Goal: Information Seeking & Learning: Compare options

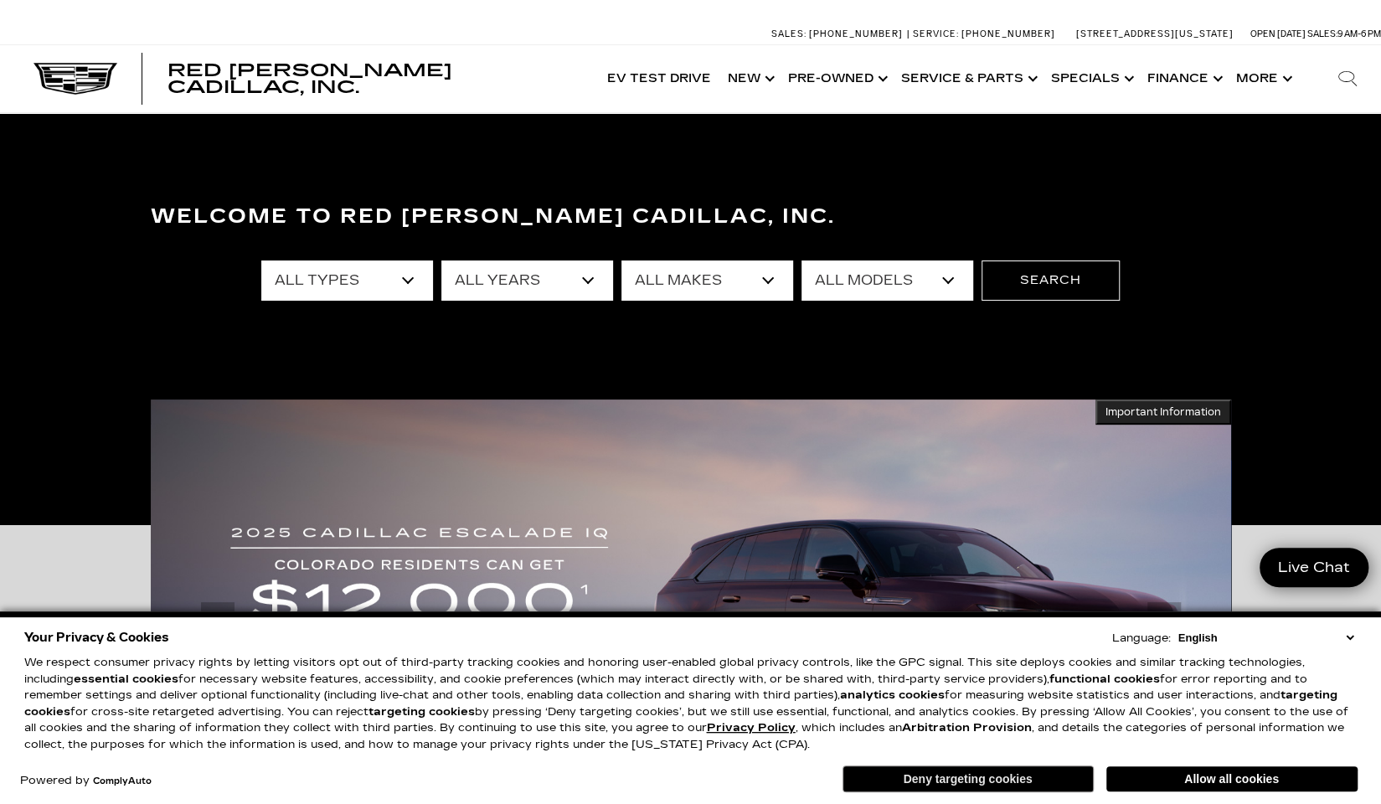
click at [999, 775] on button "Deny targeting cookies" at bounding box center [967, 778] width 251 height 27
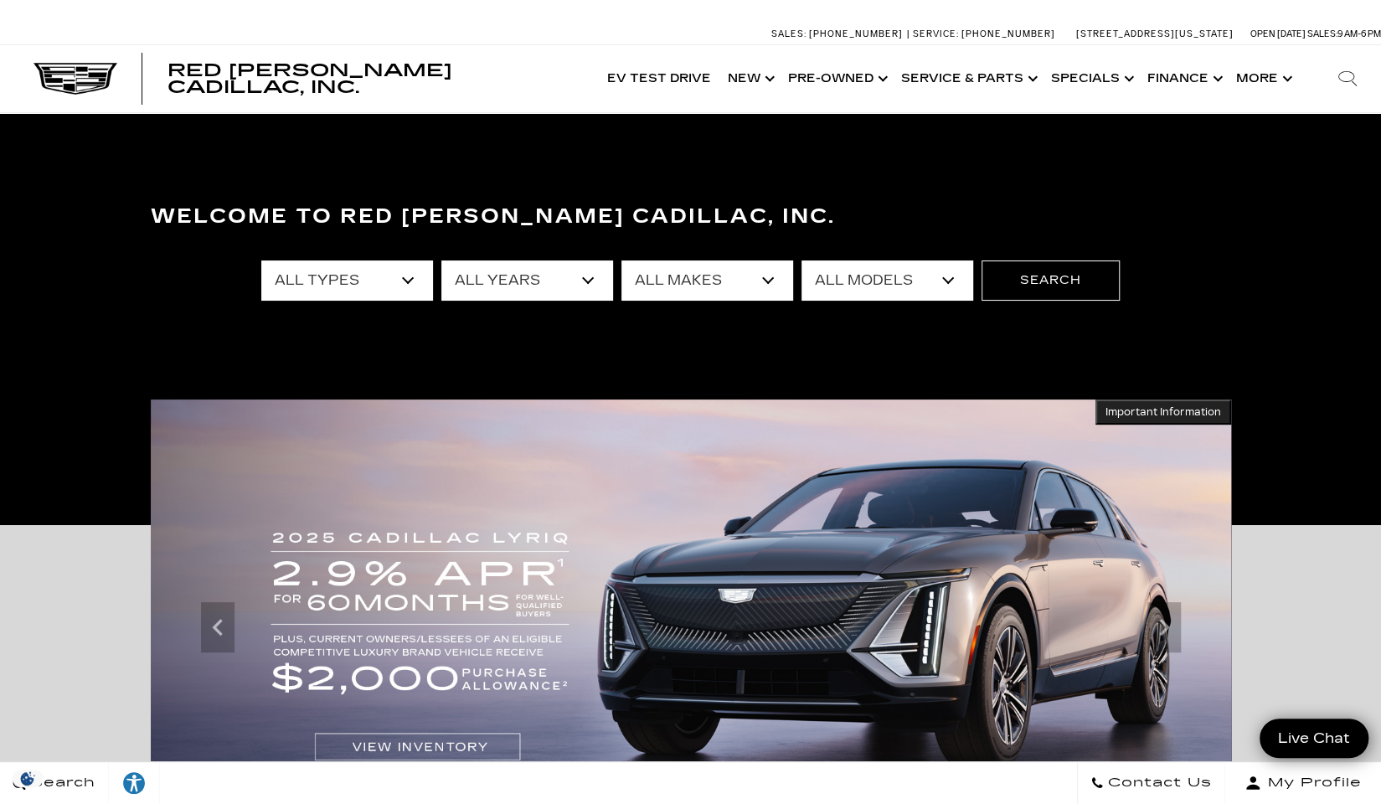
click at [335, 277] on select "All Types New Used Certified Used Demo" at bounding box center [347, 280] width 172 height 40
select select "New"
click at [261, 260] on select "All Types New Used Certified Used Demo" at bounding box center [347, 280] width 172 height 40
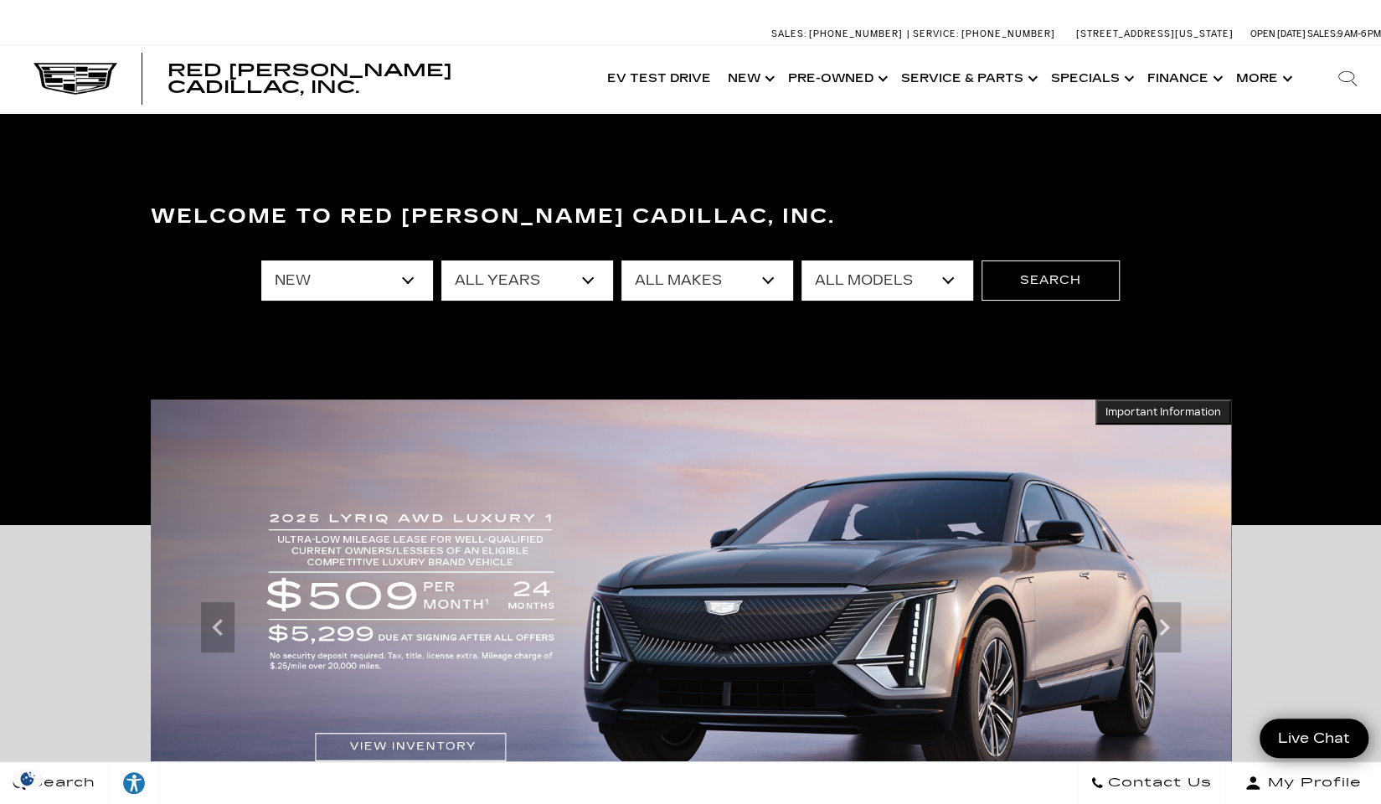
click at [578, 281] on select "All Years 2026 2025 2024" at bounding box center [527, 280] width 172 height 40
select select "2025"
click at [441, 260] on select "All Years 2026 2025 2024" at bounding box center [527, 280] width 172 height 40
click at [742, 279] on select "All Makes Cadillac" at bounding box center [707, 280] width 172 height 40
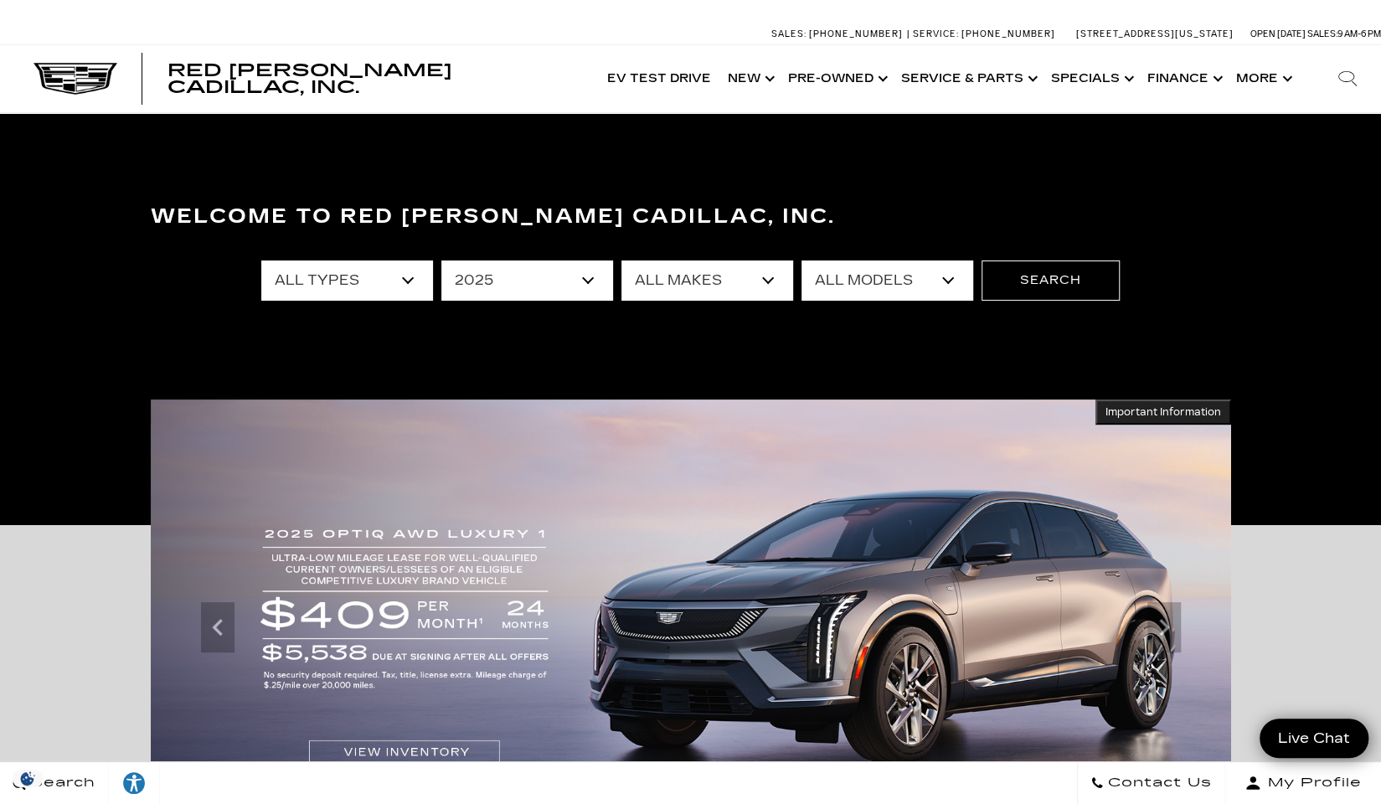
select select "Cadillac"
click at [621, 260] on select "All Makes Cadillac" at bounding box center [707, 280] width 172 height 40
click at [884, 278] on select "All Models CT4 Escalade Escalade ESV ESCALADE IQ LYRIQ OPTIQ XT5 XT6" at bounding box center [887, 280] width 172 height 40
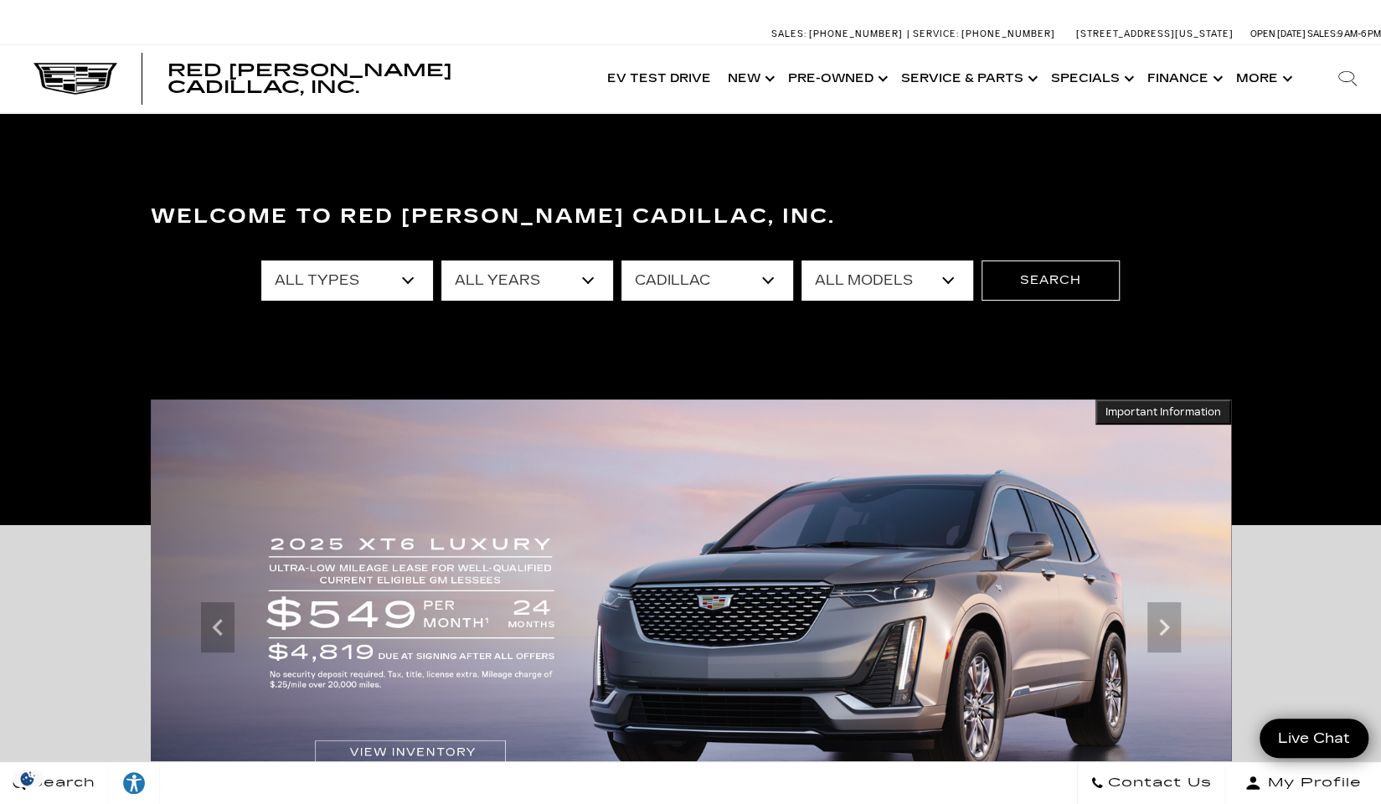
select select "XT5"
click at [801, 260] on select "All Models CT4 Escalade Escalade ESV ESCALADE IQ LYRIQ OPTIQ XT5 XT6" at bounding box center [887, 280] width 172 height 40
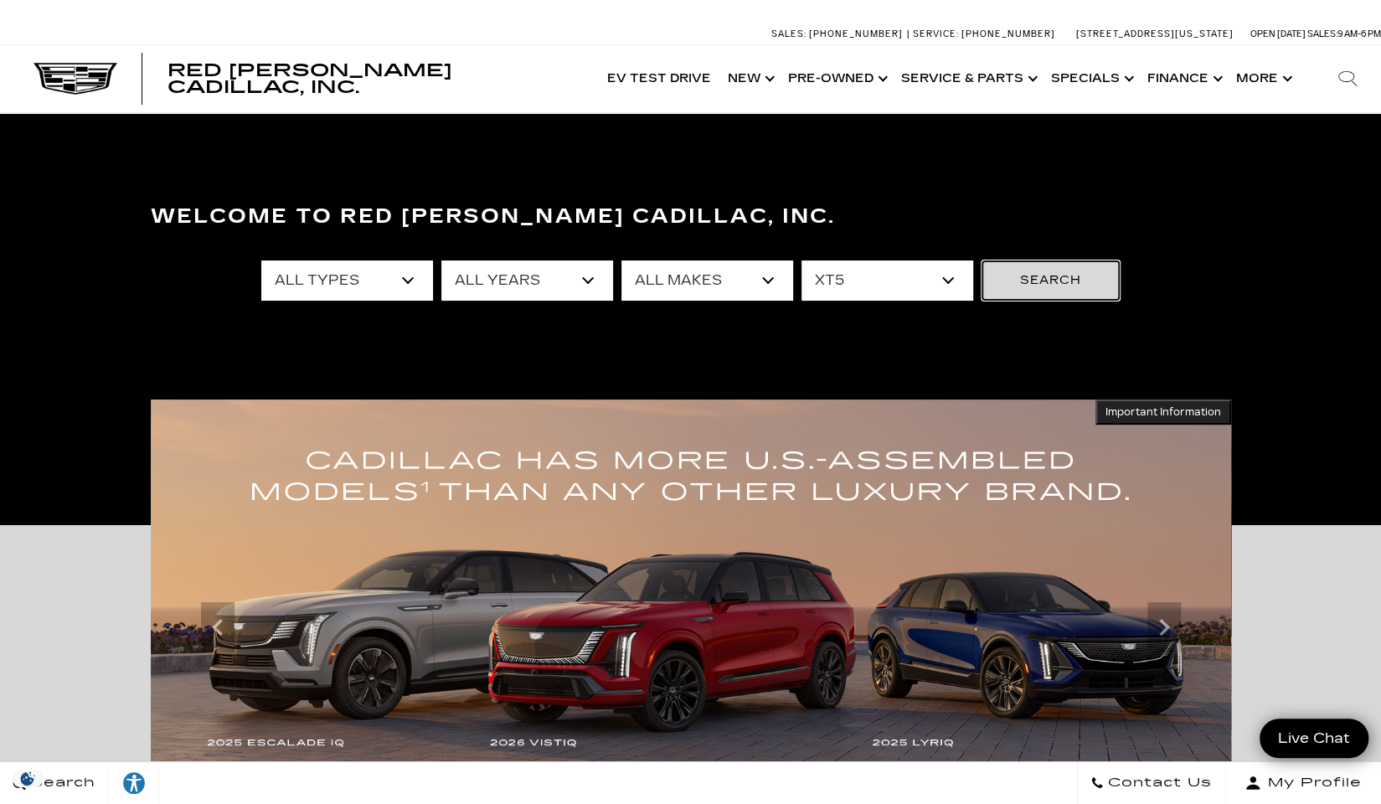
click at [1022, 287] on button "Search" at bounding box center [1050, 280] width 138 height 40
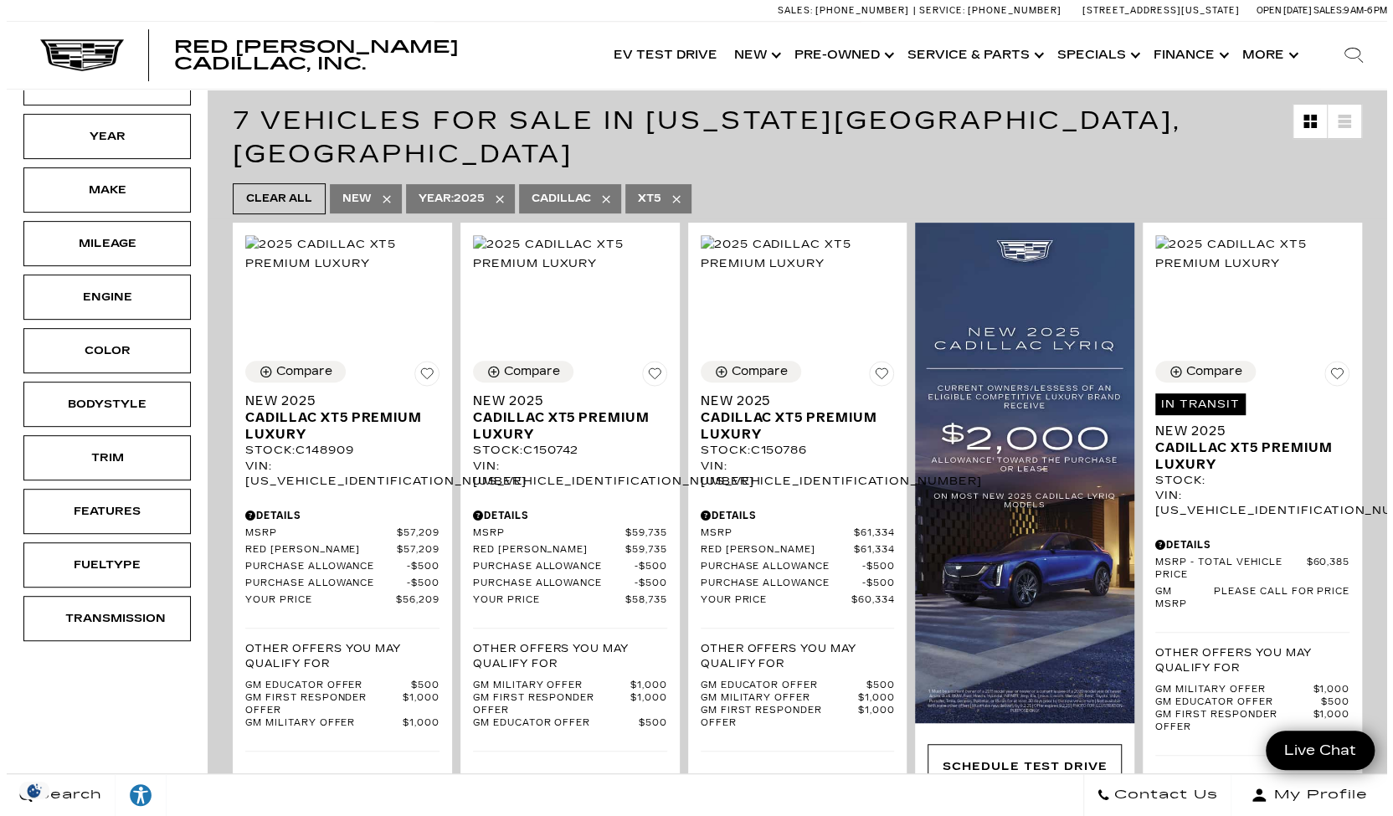
scroll to position [322, 0]
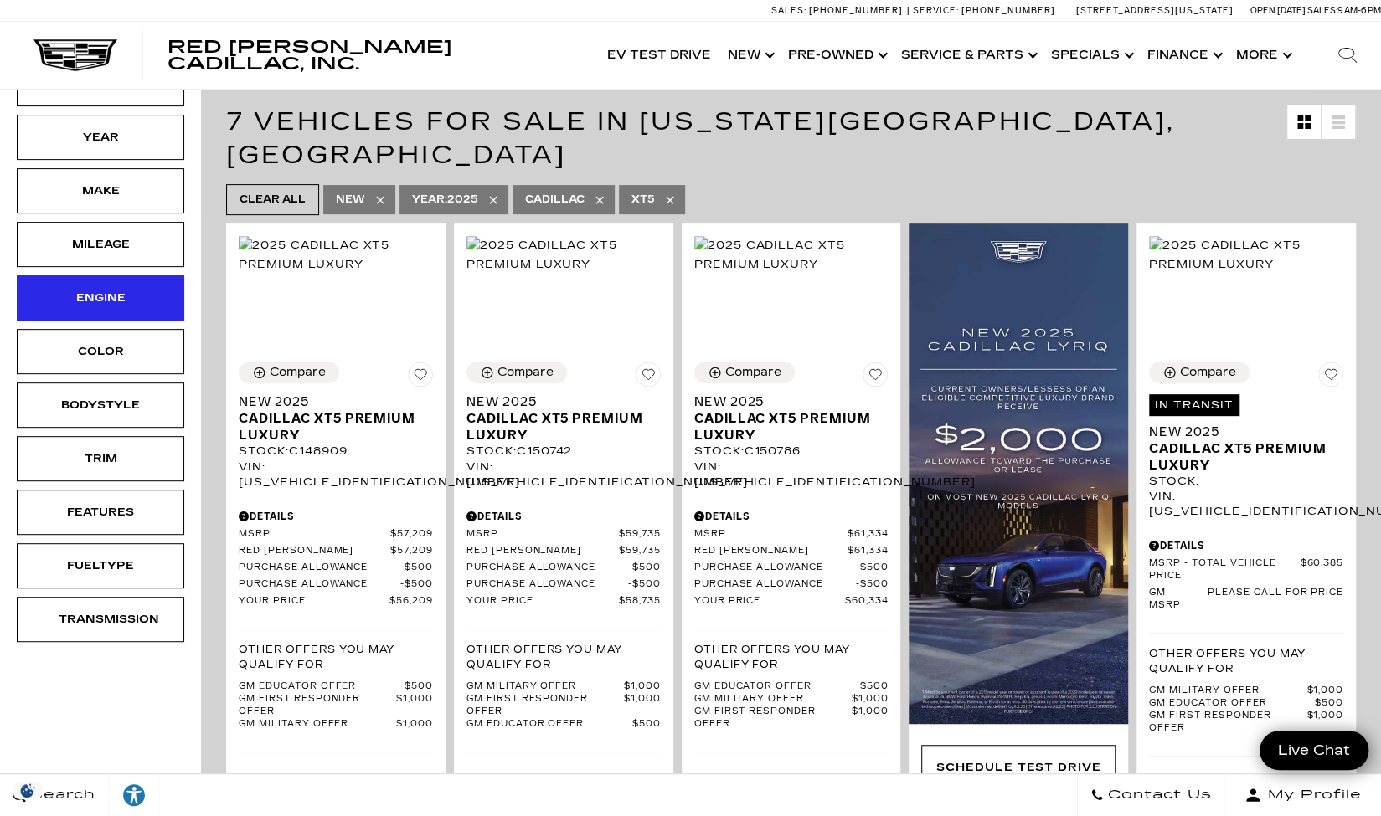
click at [126, 289] on div "Engine" at bounding box center [101, 298] width 84 height 18
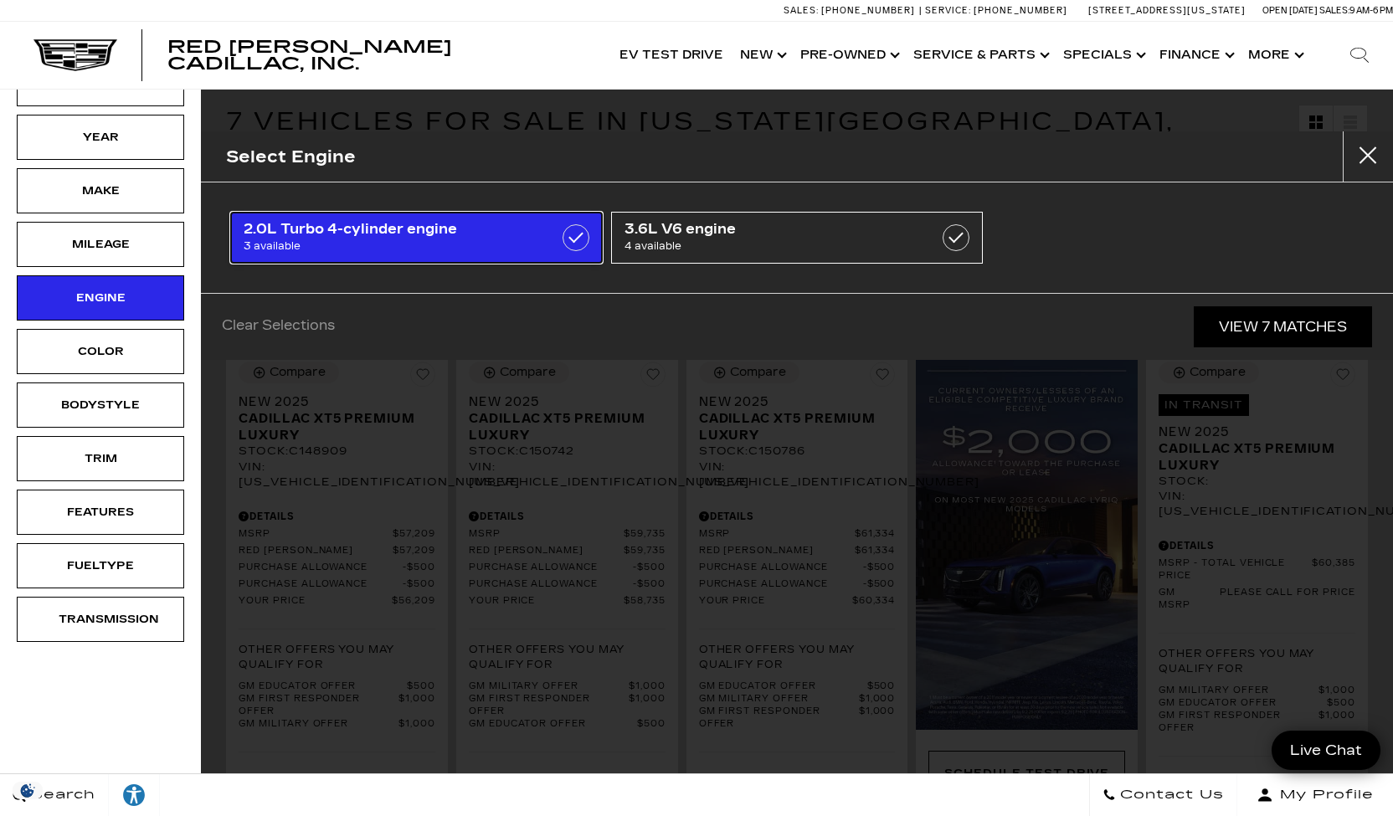
click at [576, 238] on label at bounding box center [576, 237] width 27 height 27
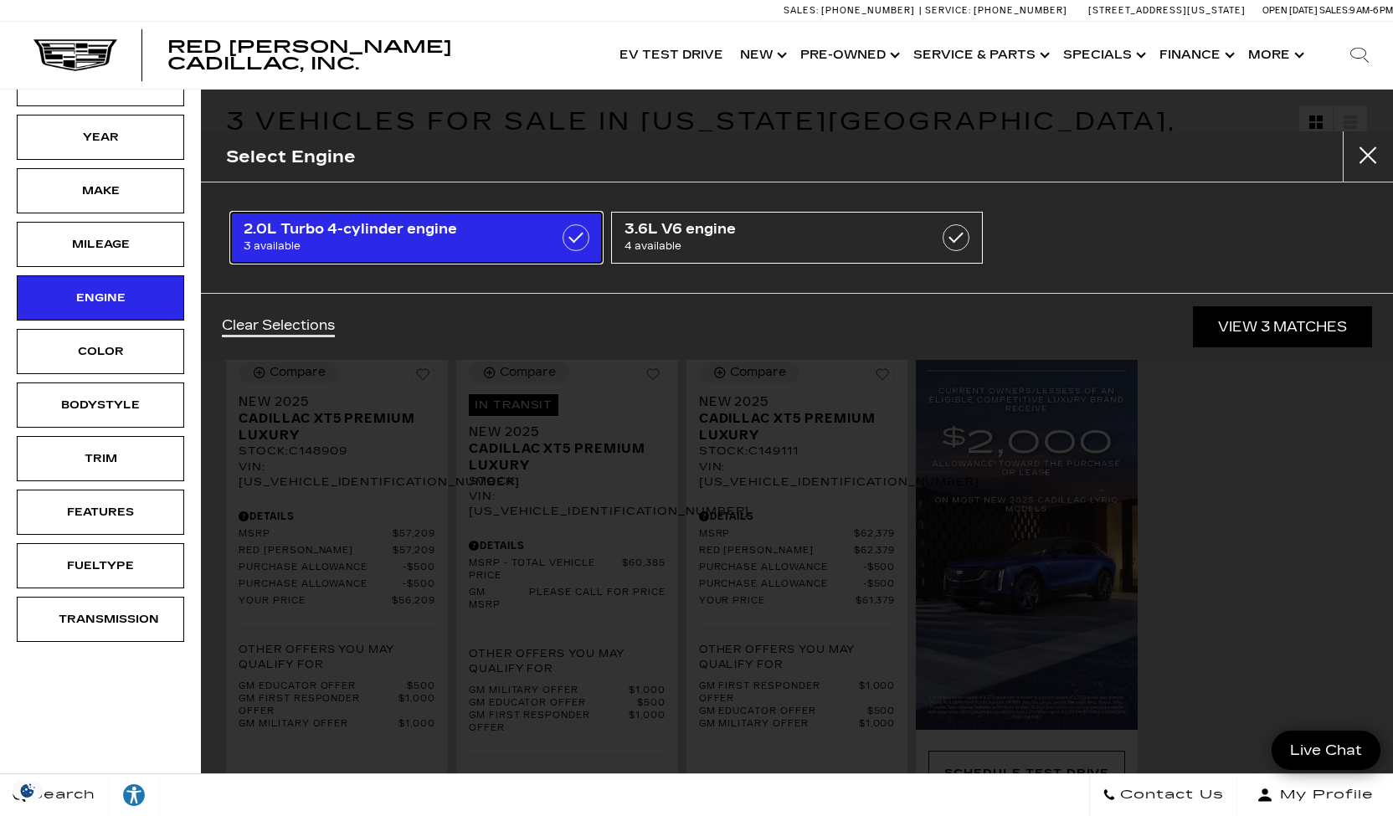
type input "$61,379"
checkbox input "true"
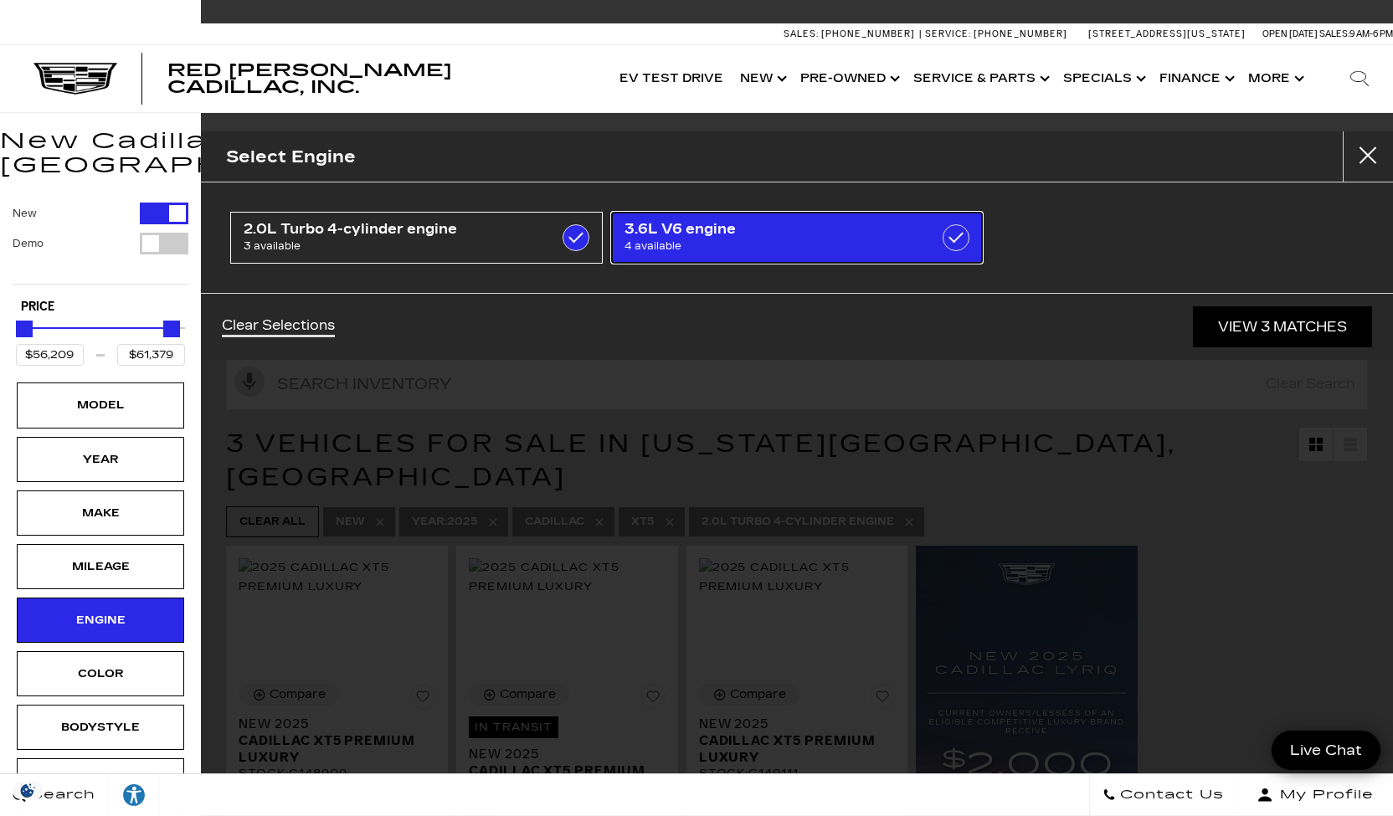
click at [807, 232] on span "3.6L V6 engine" at bounding box center [772, 229] width 294 height 17
type input "$65,690"
checkbox input "true"
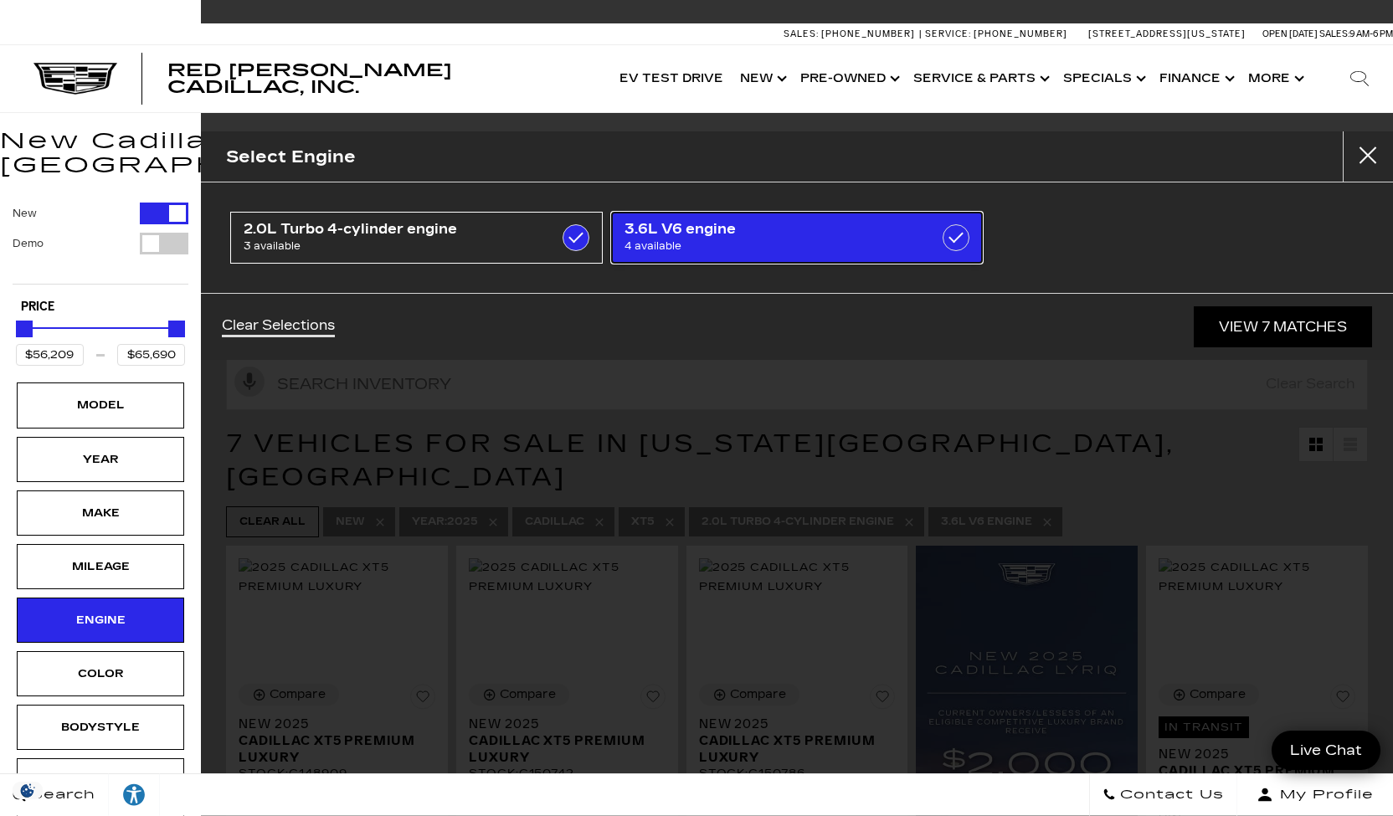
click at [956, 238] on label at bounding box center [956, 237] width 27 height 27
type input "$61,379"
checkbox input "false"
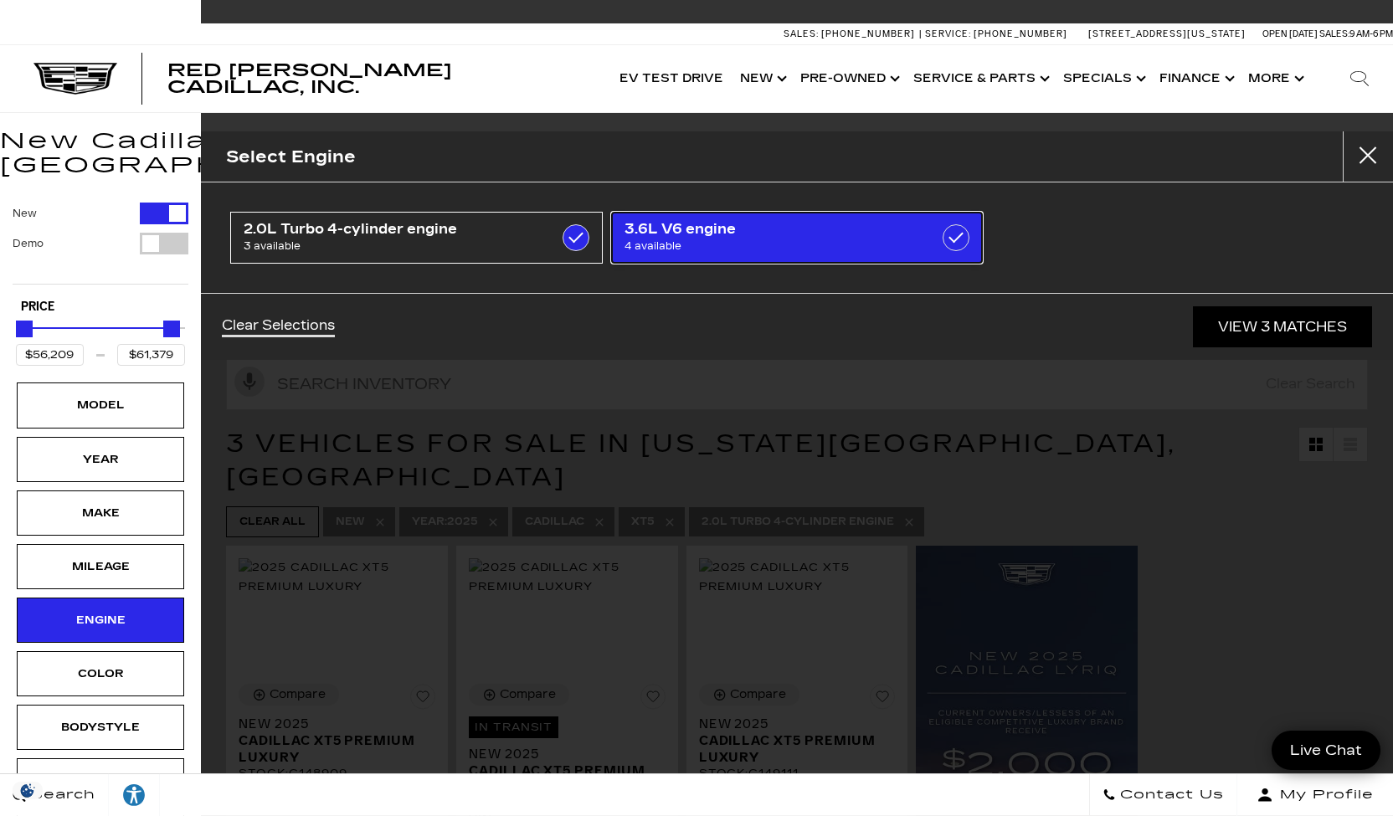
click at [956, 238] on label at bounding box center [956, 237] width 27 height 27
type input "$65,690"
checkbox input "true"
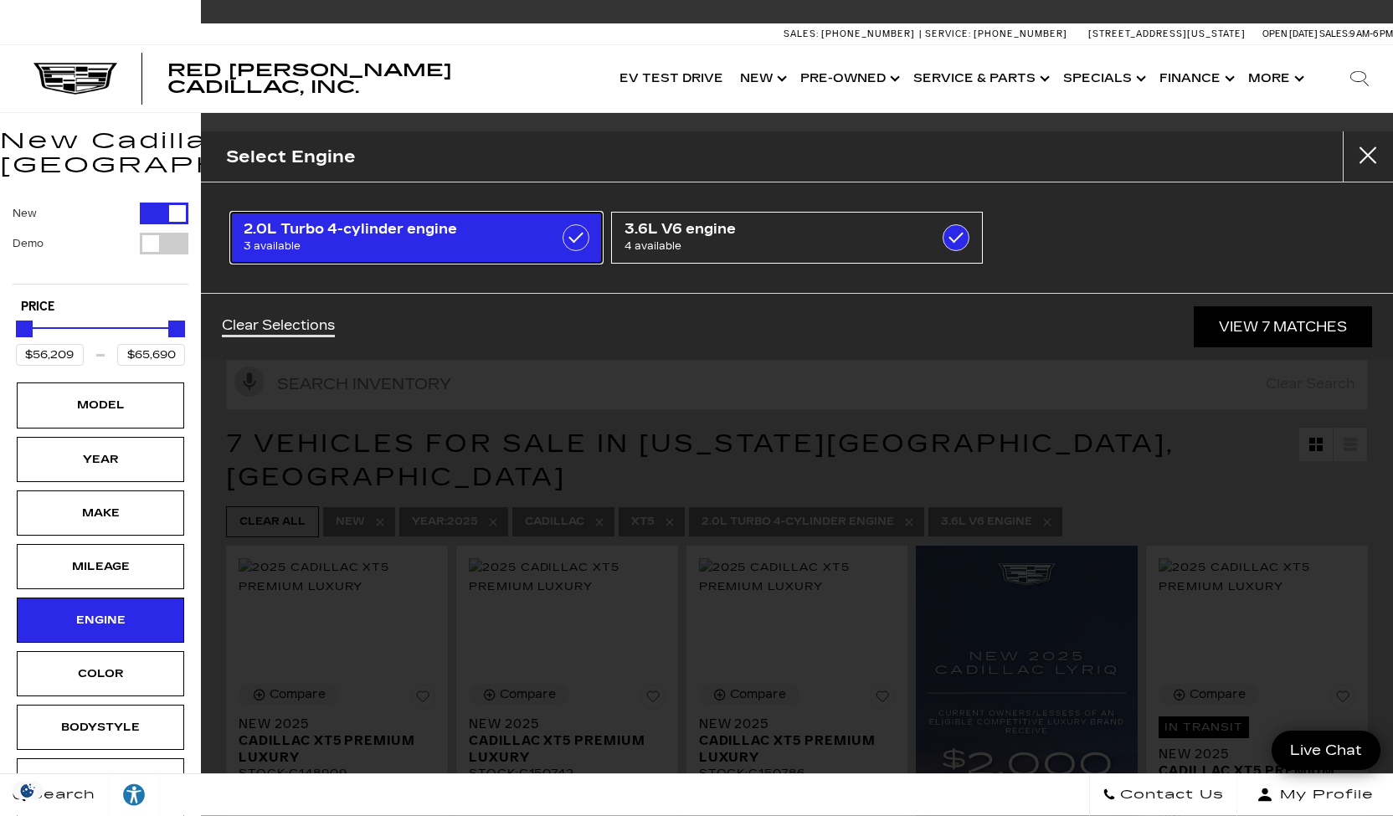
click at [580, 238] on label at bounding box center [576, 237] width 27 height 27
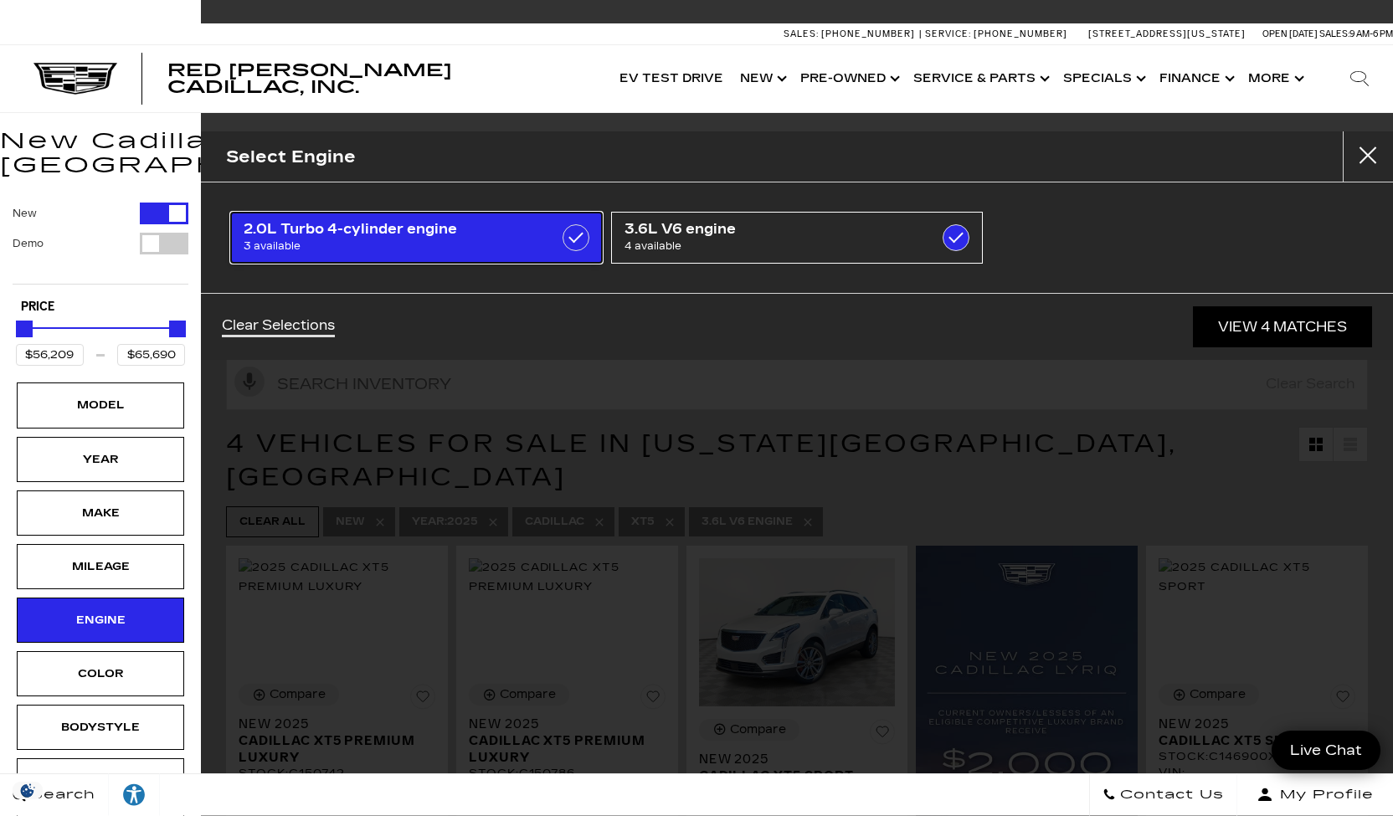
type input "$58,735"
checkbox input "false"
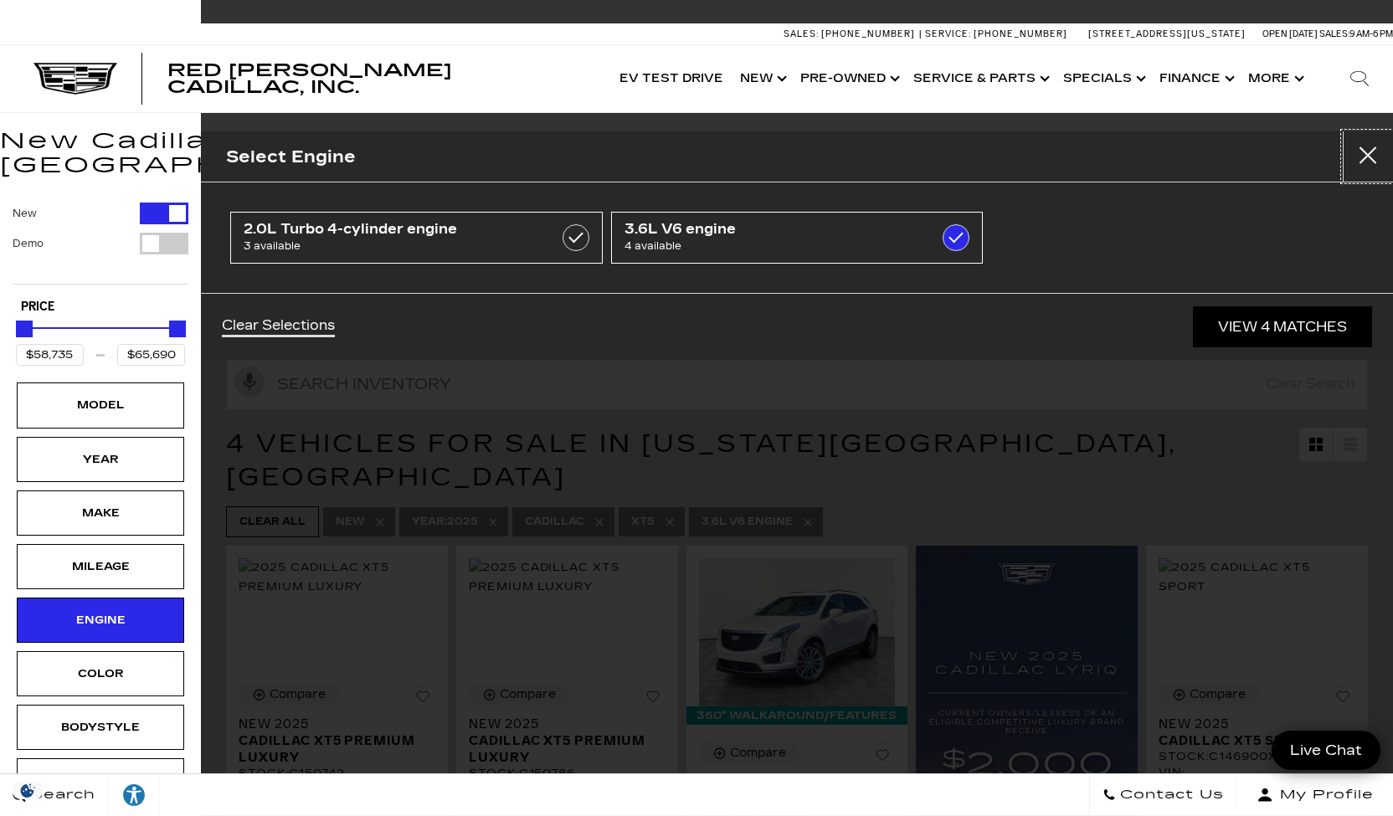
click at [1370, 152] on button "Close" at bounding box center [1368, 156] width 50 height 50
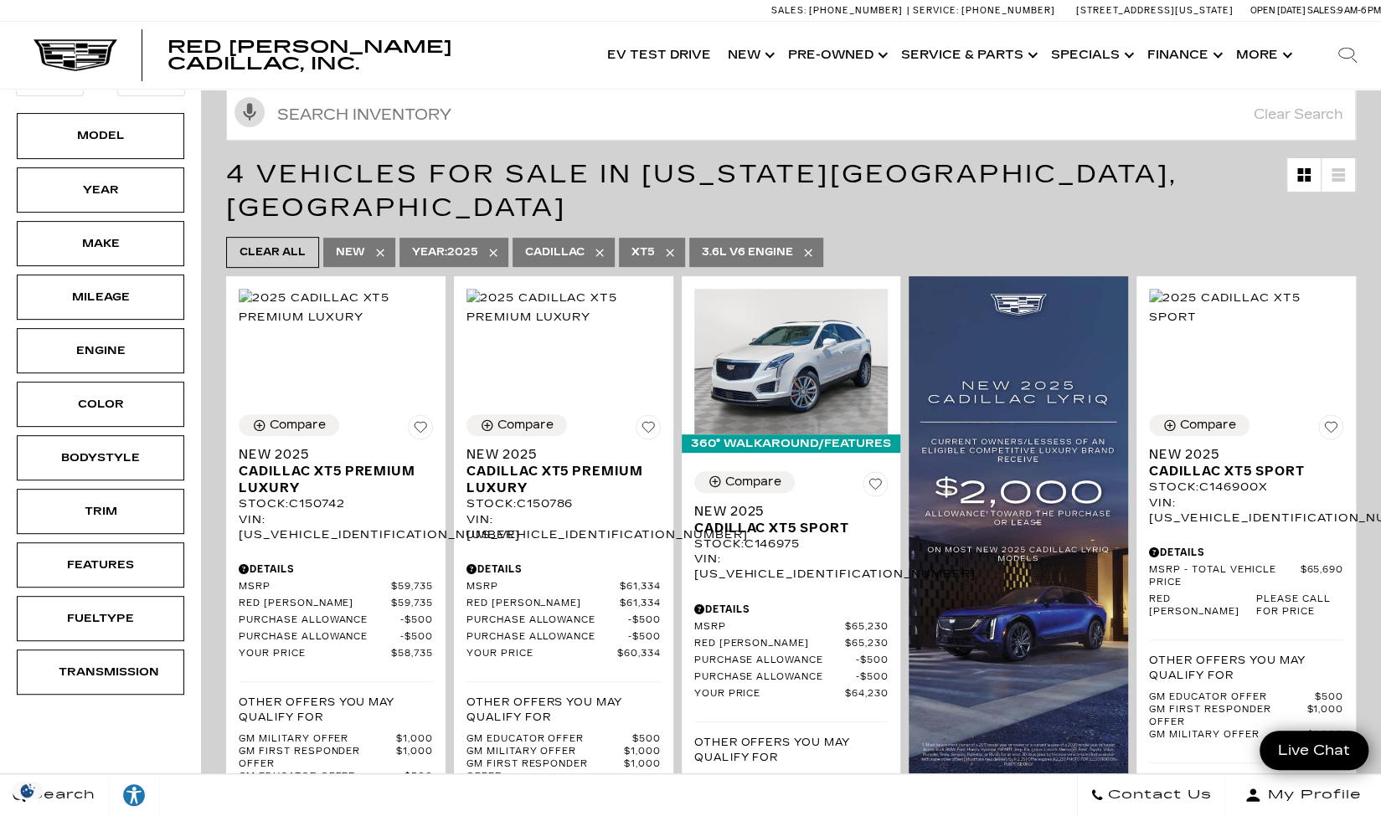
scroll to position [278, 0]
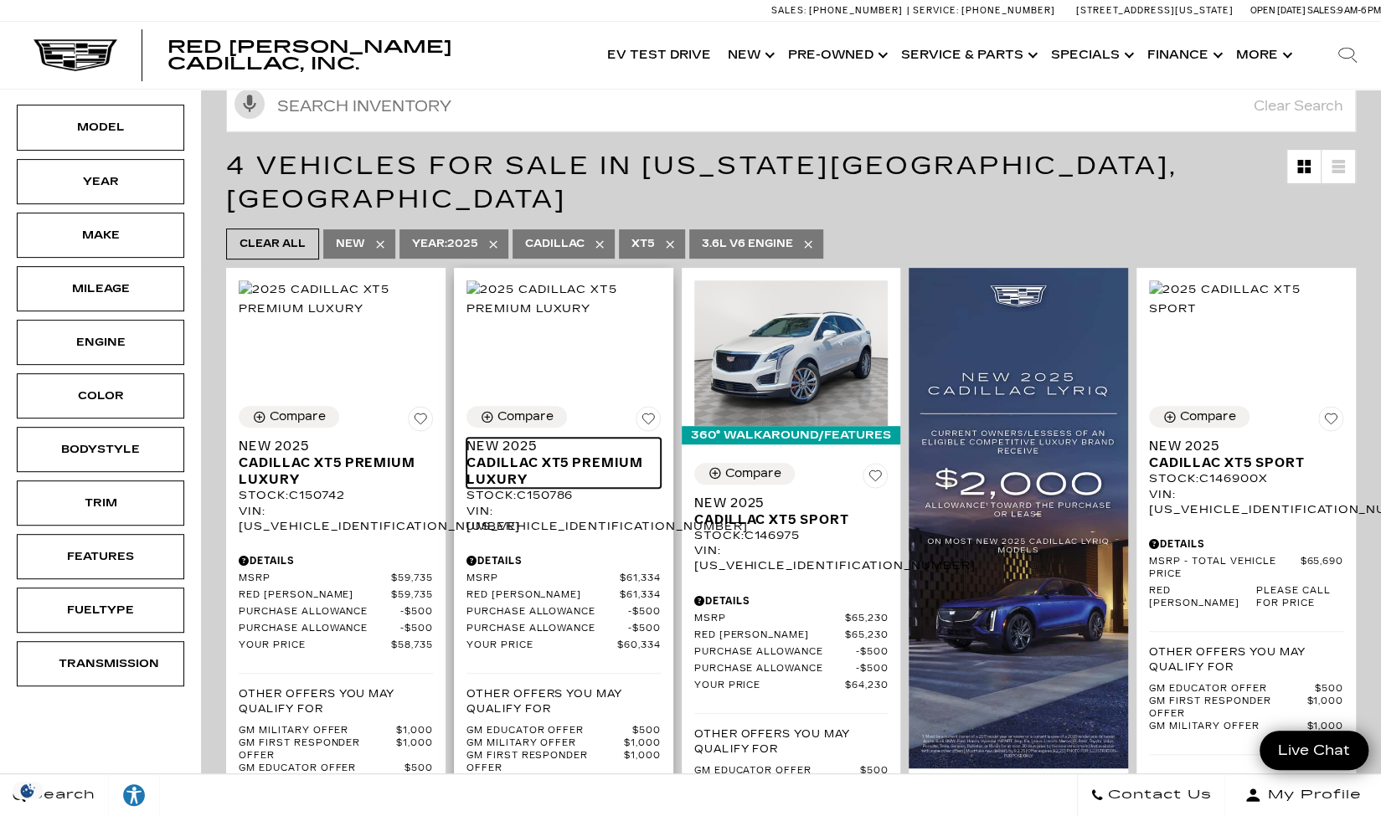
click at [546, 455] on span "Cadillac XT5 Premium Luxury" at bounding box center [557, 471] width 182 height 33
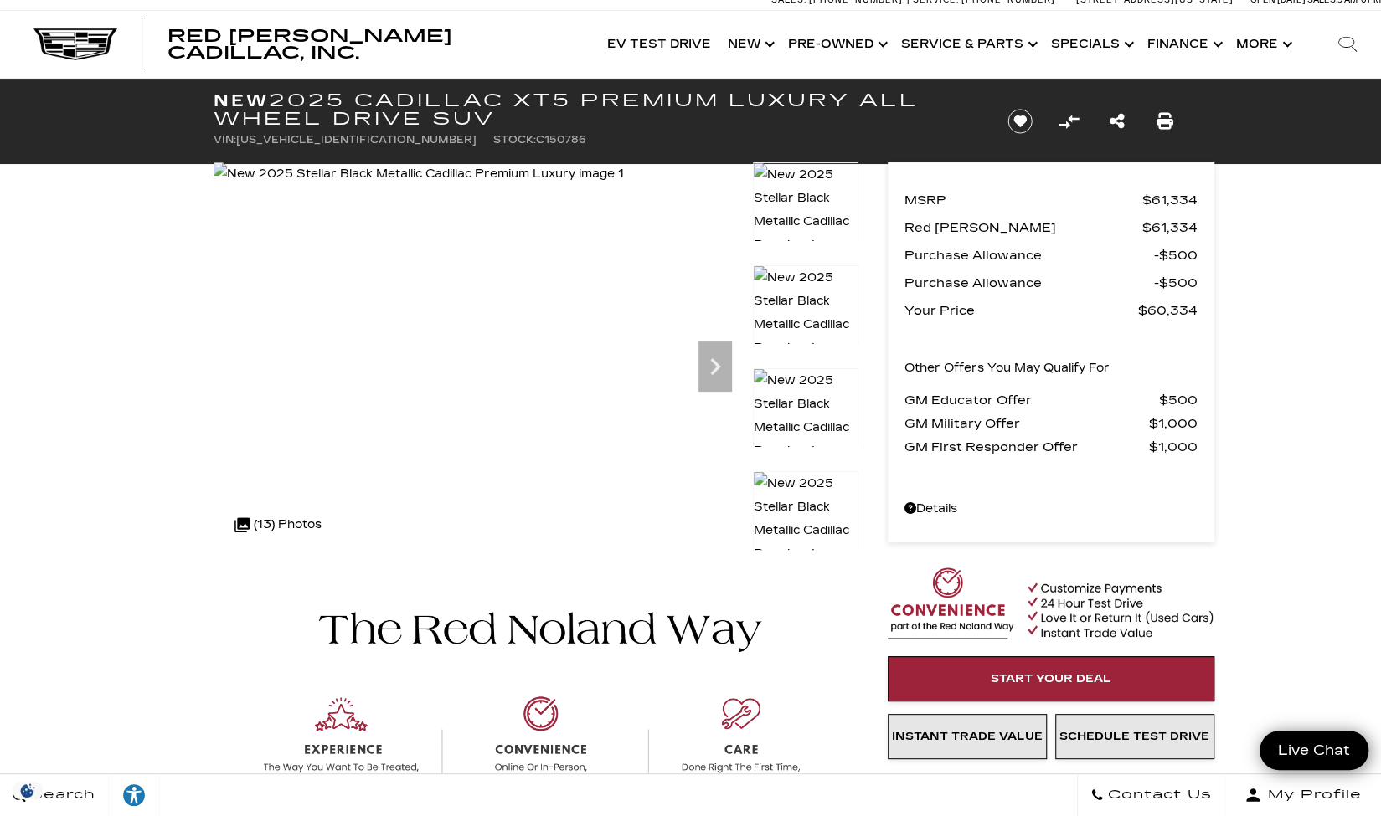
scroll to position [8, 0]
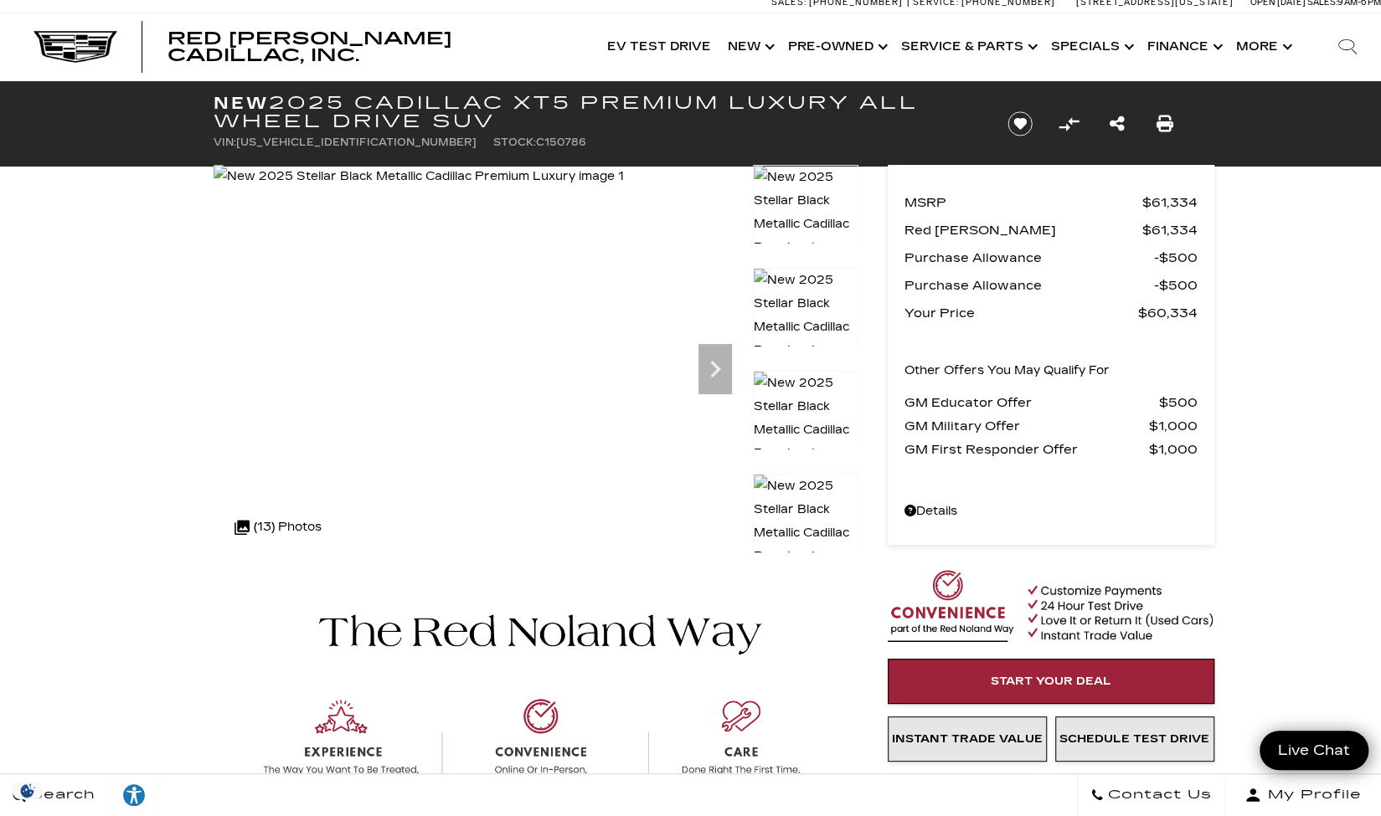
click at [306, 536] on div ".cls-1, .cls-3 { fill: #c50033; } .cls-1 { clip-rule: evenodd; } .cls-2 { clip-…" at bounding box center [278, 527] width 104 height 40
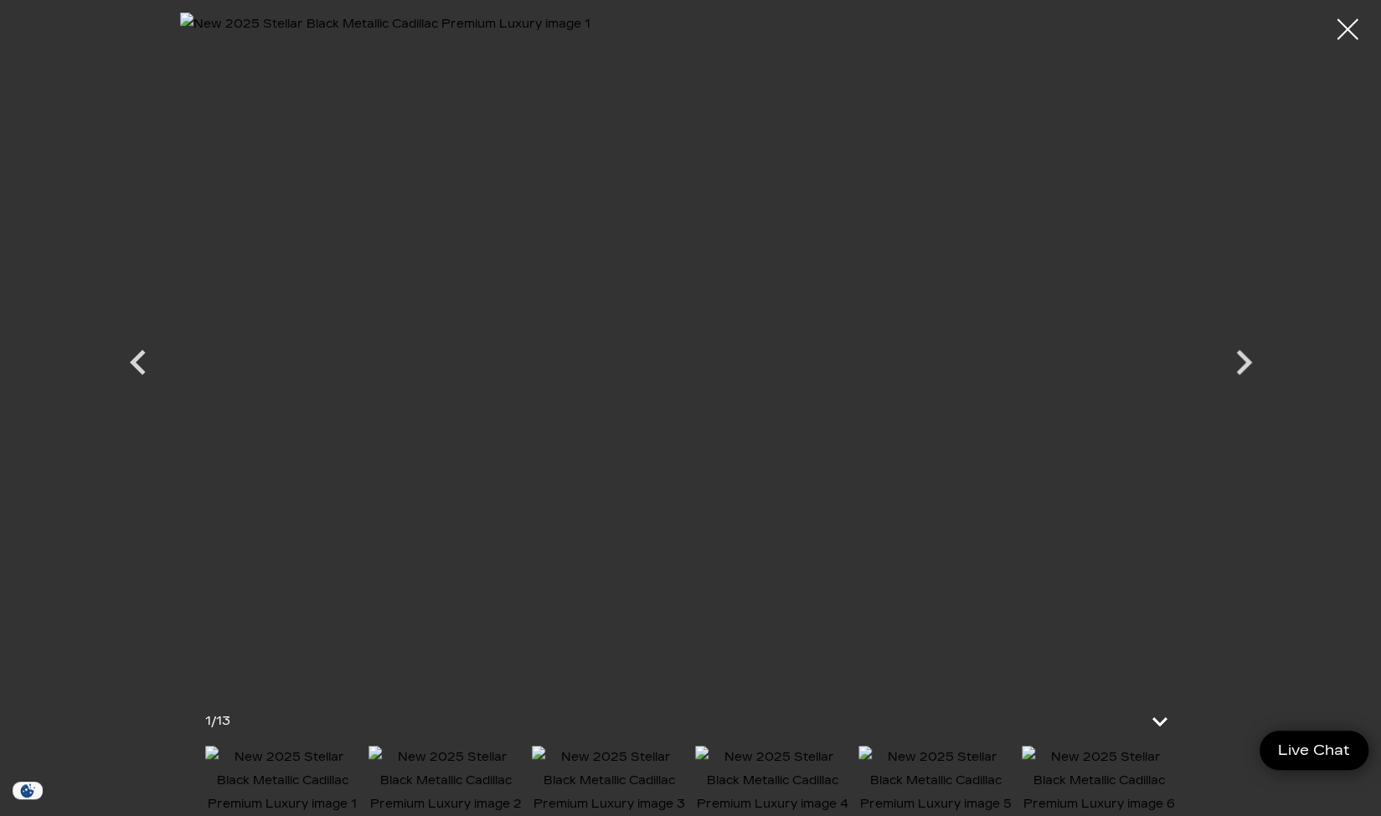
scroll to position [606, 0]
click at [970, 777] on img at bounding box center [935, 781] width 155 height 70
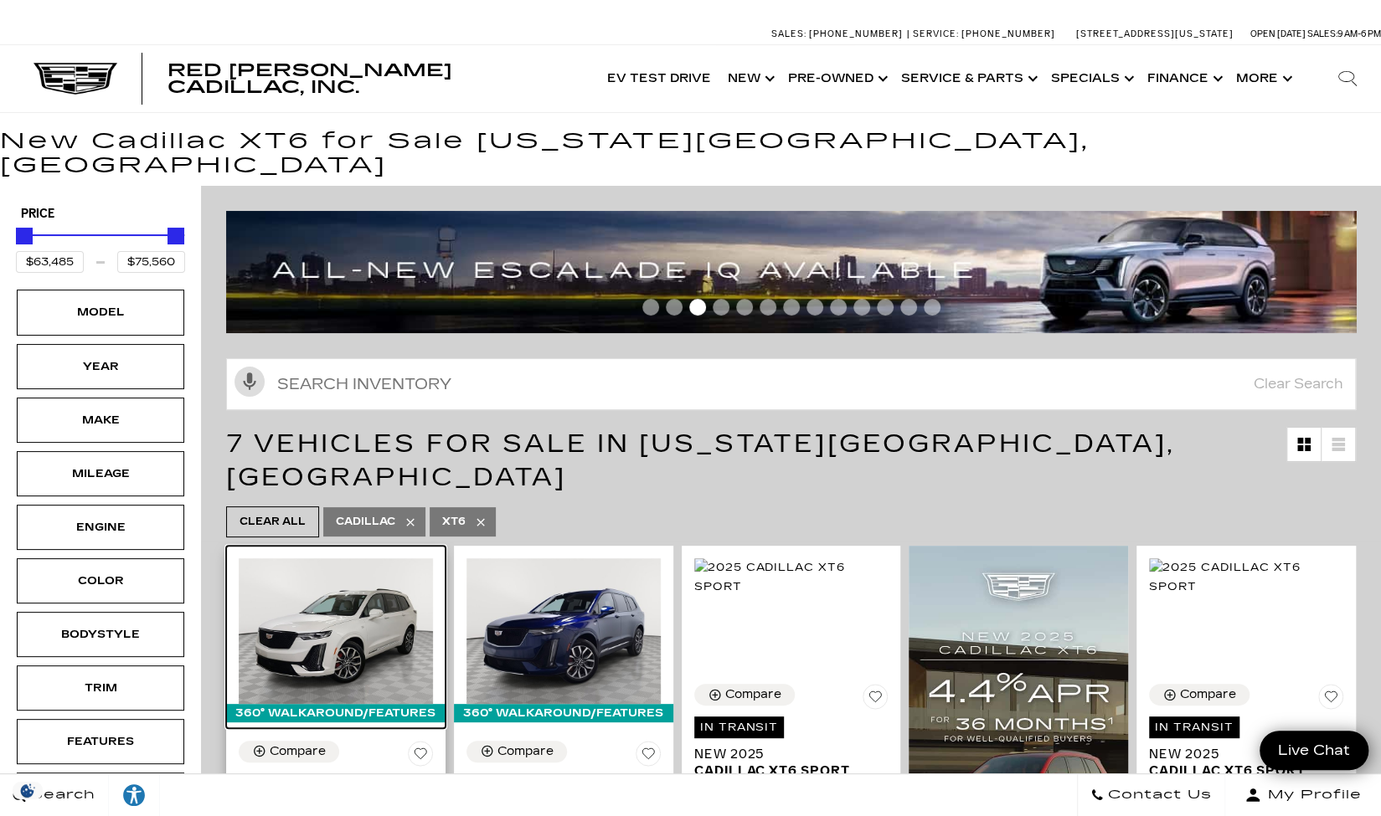
click img
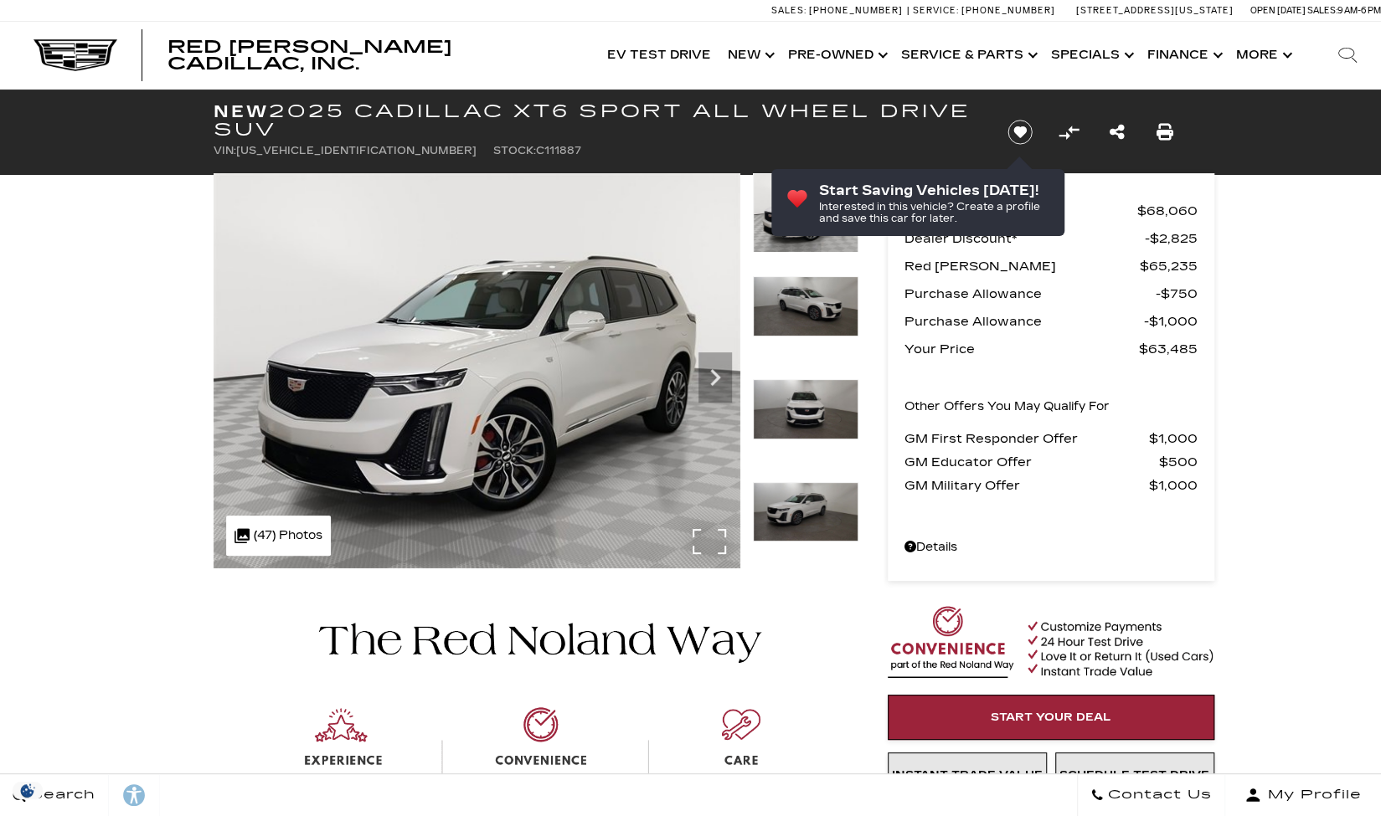
click at [278, 545] on div ".cls-1, .cls-3 { fill: #c50033; } .cls-1 { clip-rule: evenodd; } .cls-2 { clip-…" at bounding box center [278, 536] width 105 height 40
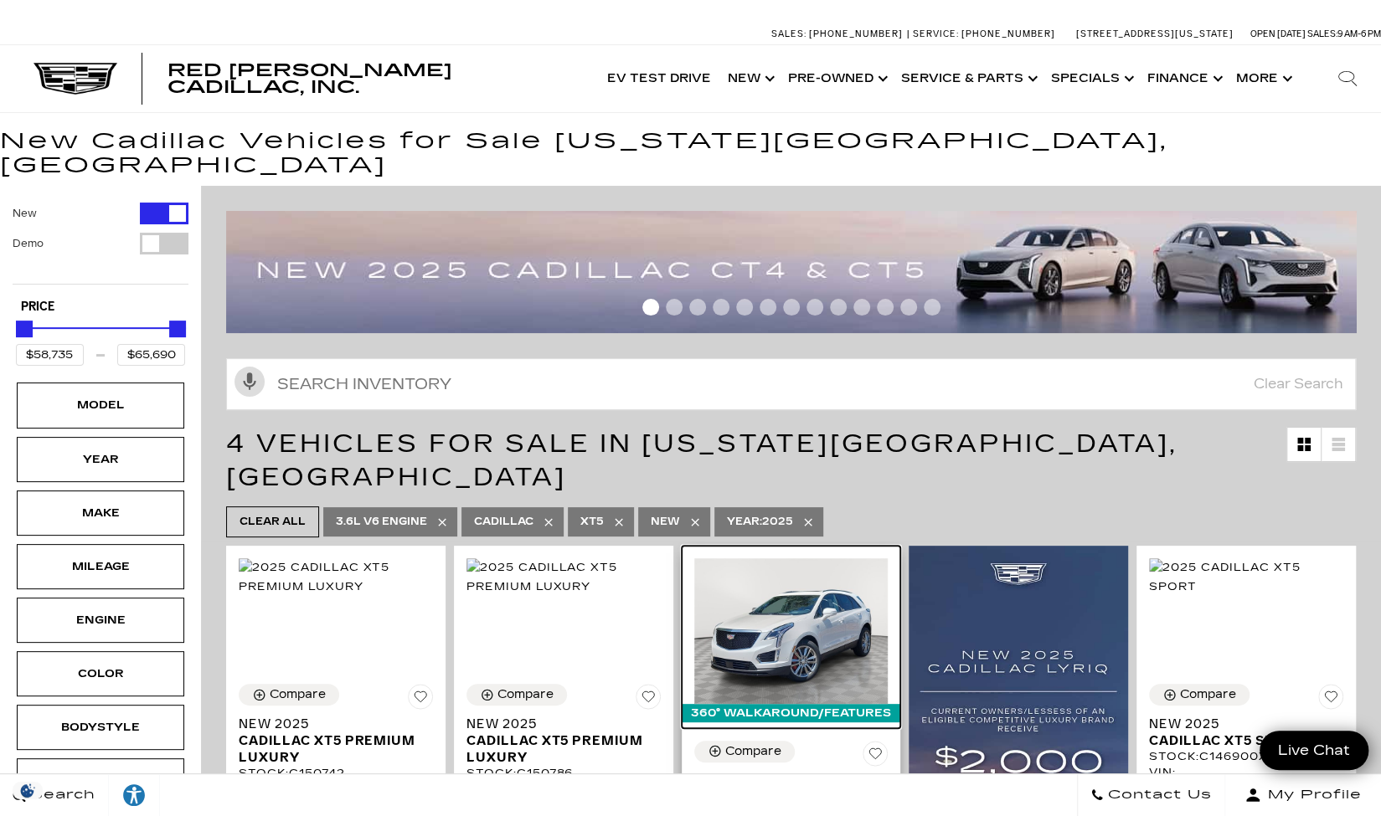
click at [809, 604] on img at bounding box center [791, 632] width 194 height 146
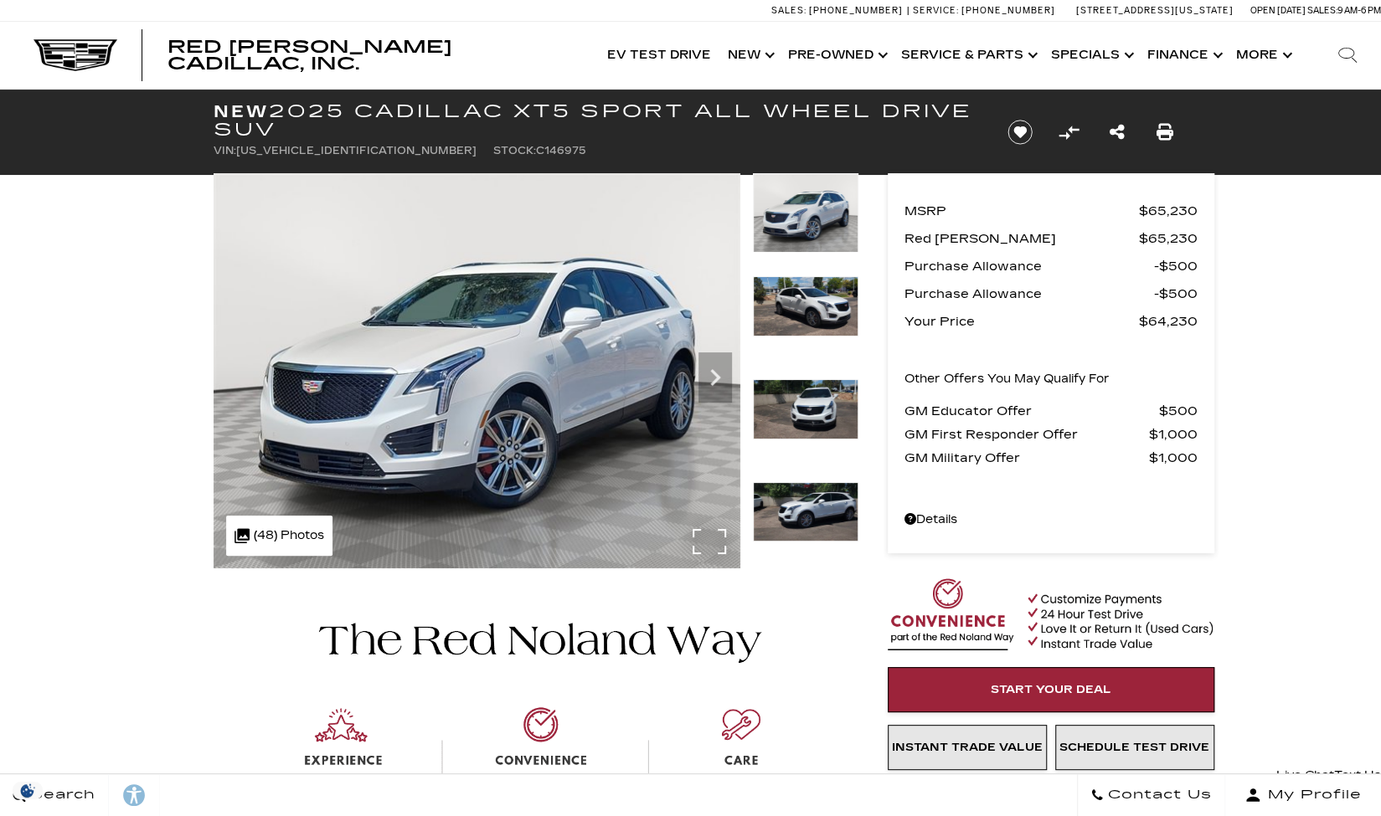
click at [280, 535] on div ".cls-1, .cls-3 { fill: #c50033; } .cls-1 { clip-rule: evenodd; } .cls-2 { clip-…" at bounding box center [279, 536] width 106 height 40
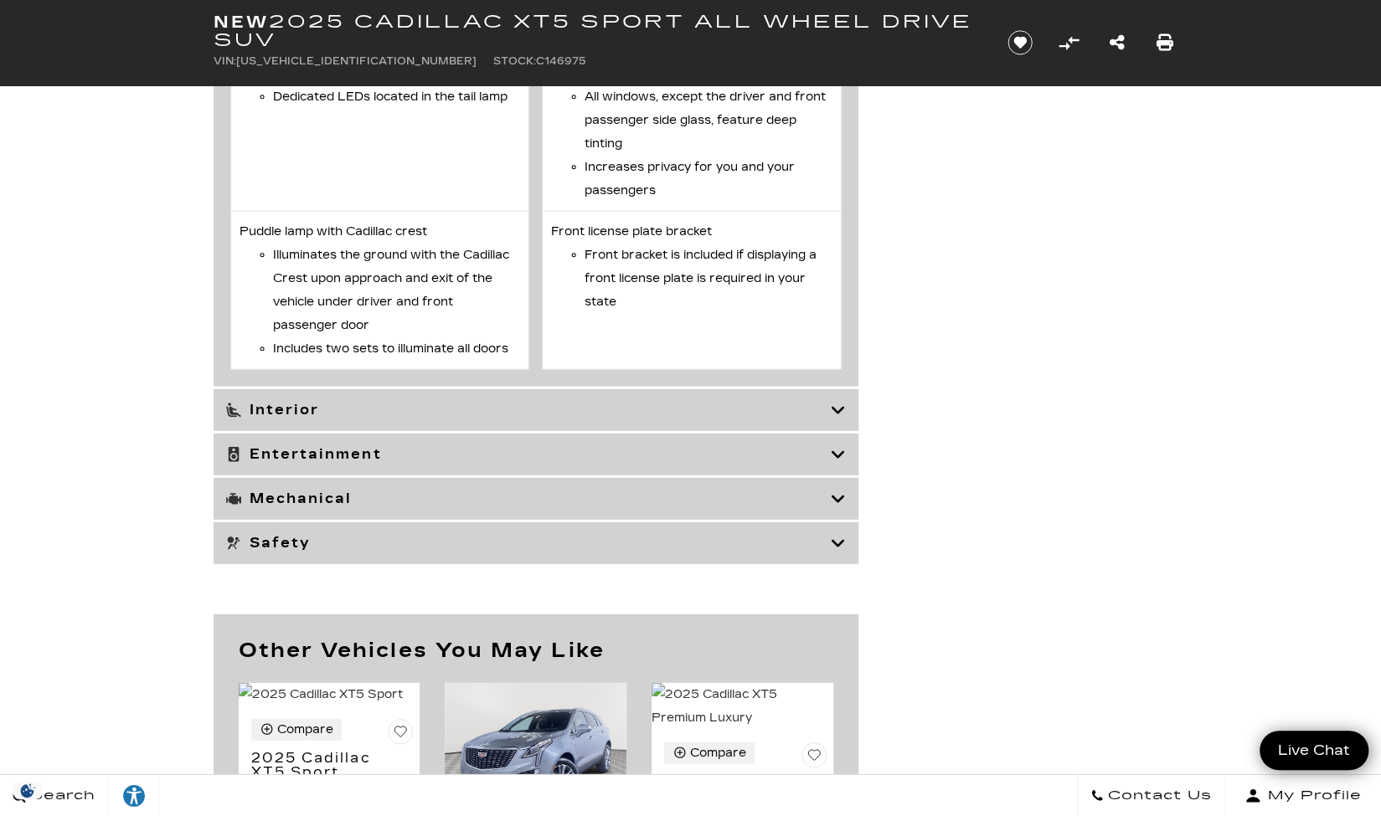
scroll to position [7125, 0]
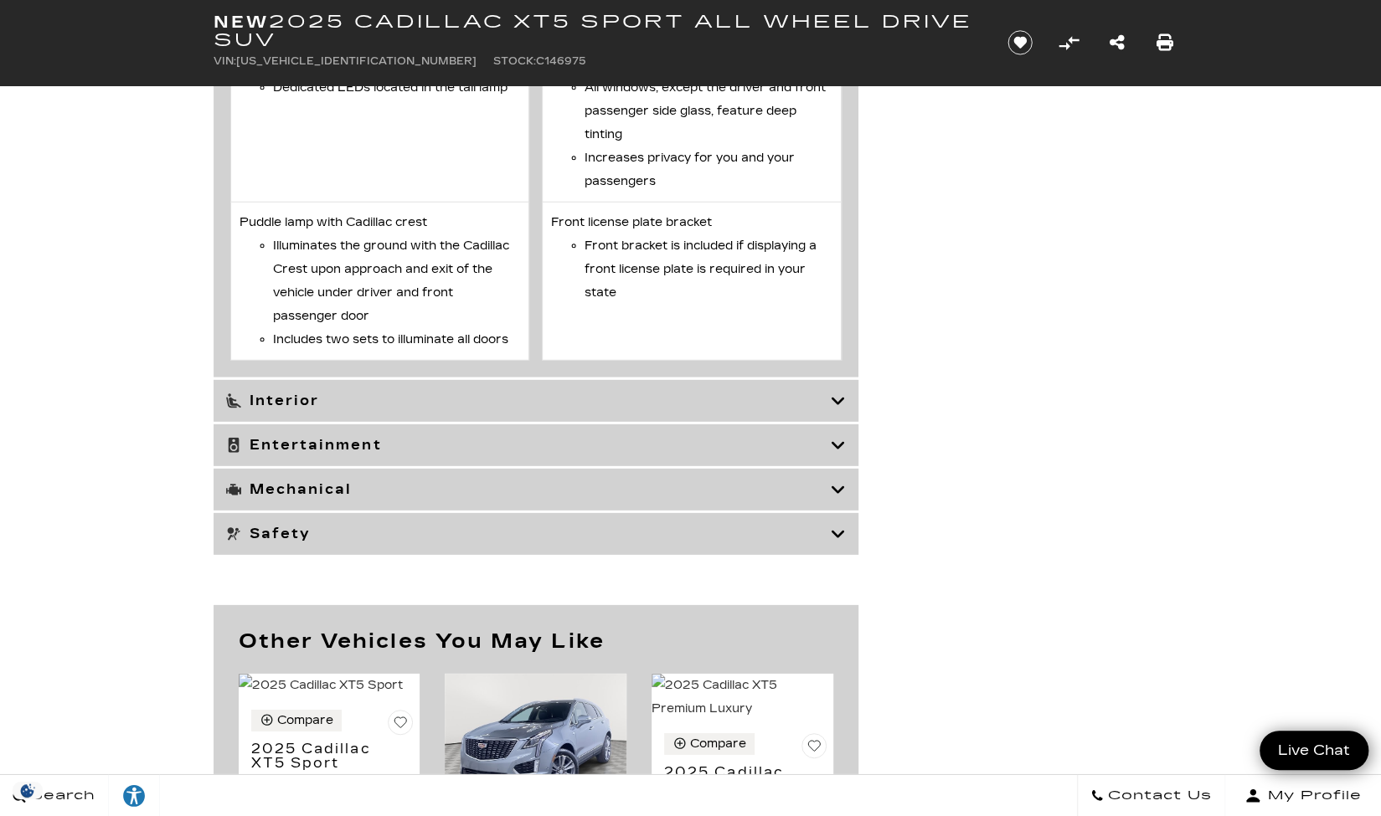
click at [836, 422] on div "Interior" at bounding box center [536, 401] width 645 height 42
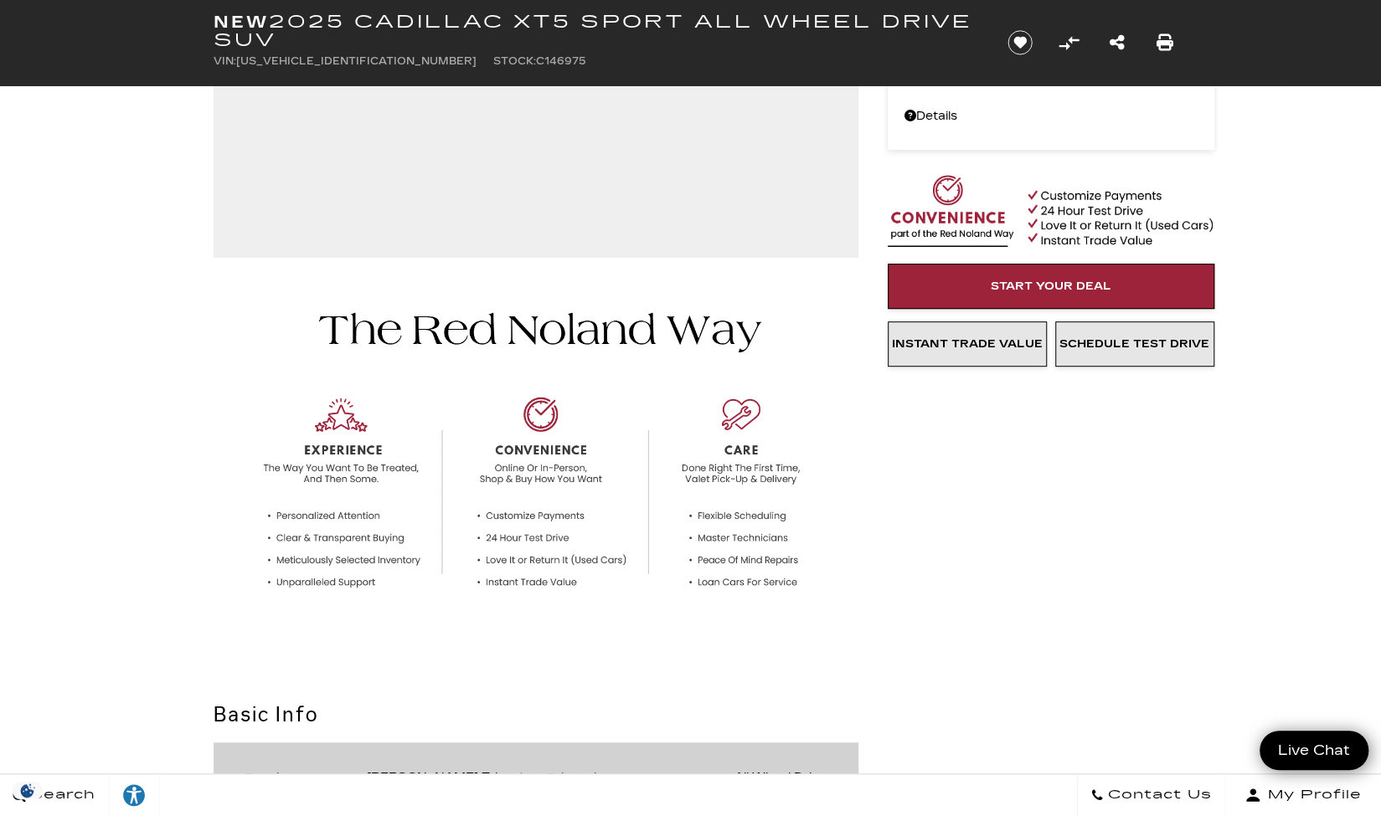
scroll to position [0, 0]
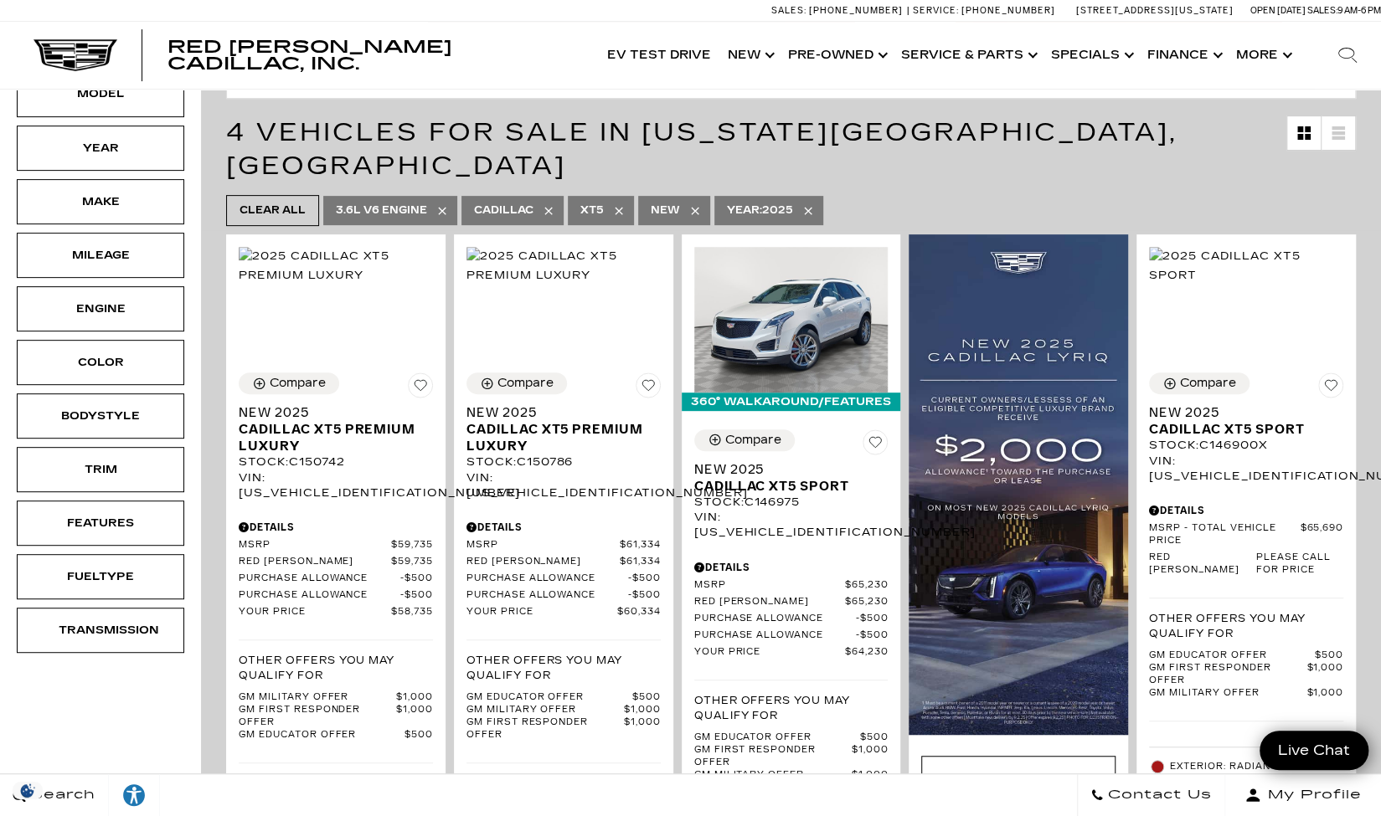
scroll to position [311, 0]
click at [522, 377] on div "Compare" at bounding box center [525, 384] width 56 height 15
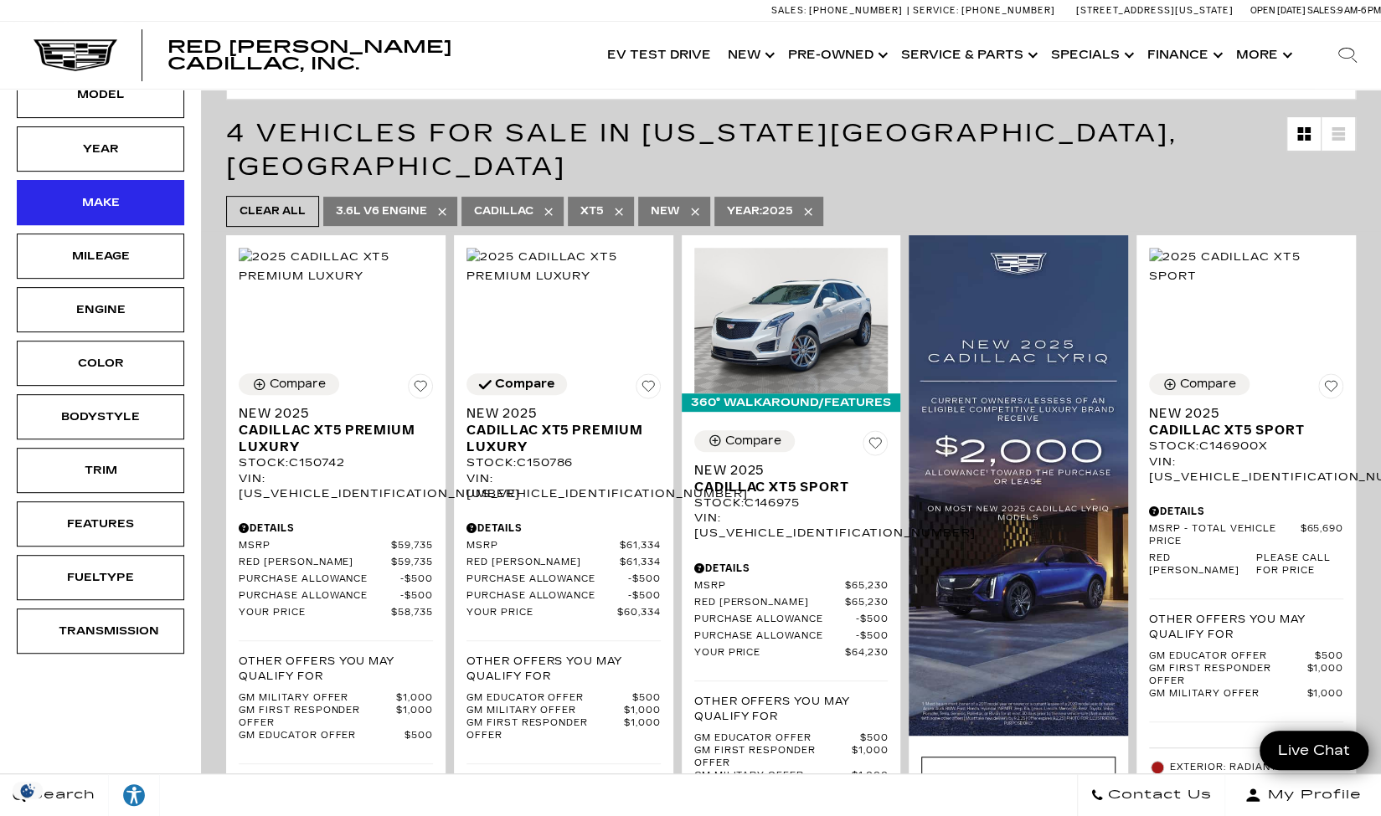
click at [127, 193] on div "Make" at bounding box center [101, 202] width 84 height 18
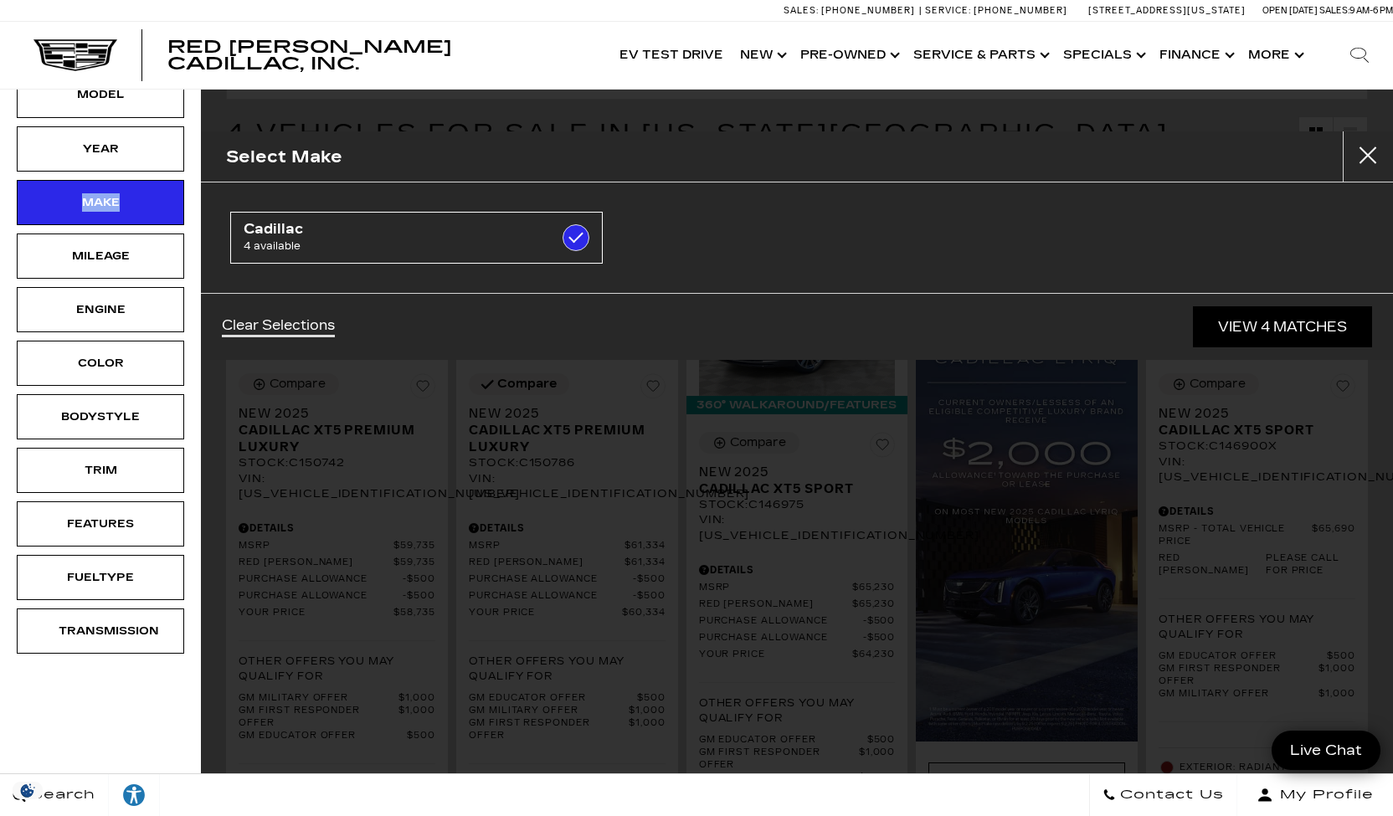
drag, startPoint x: 190, startPoint y: 116, endPoint x: 191, endPoint y: 160, distance: 44.4
click at [191, 160] on div "New Demo Type Price $58,735 $65,690 Model Year Make Mileage Engine Color Bodyst…" at bounding box center [100, 279] width 201 height 808
click at [1370, 155] on button "Close" at bounding box center [1368, 156] width 50 height 50
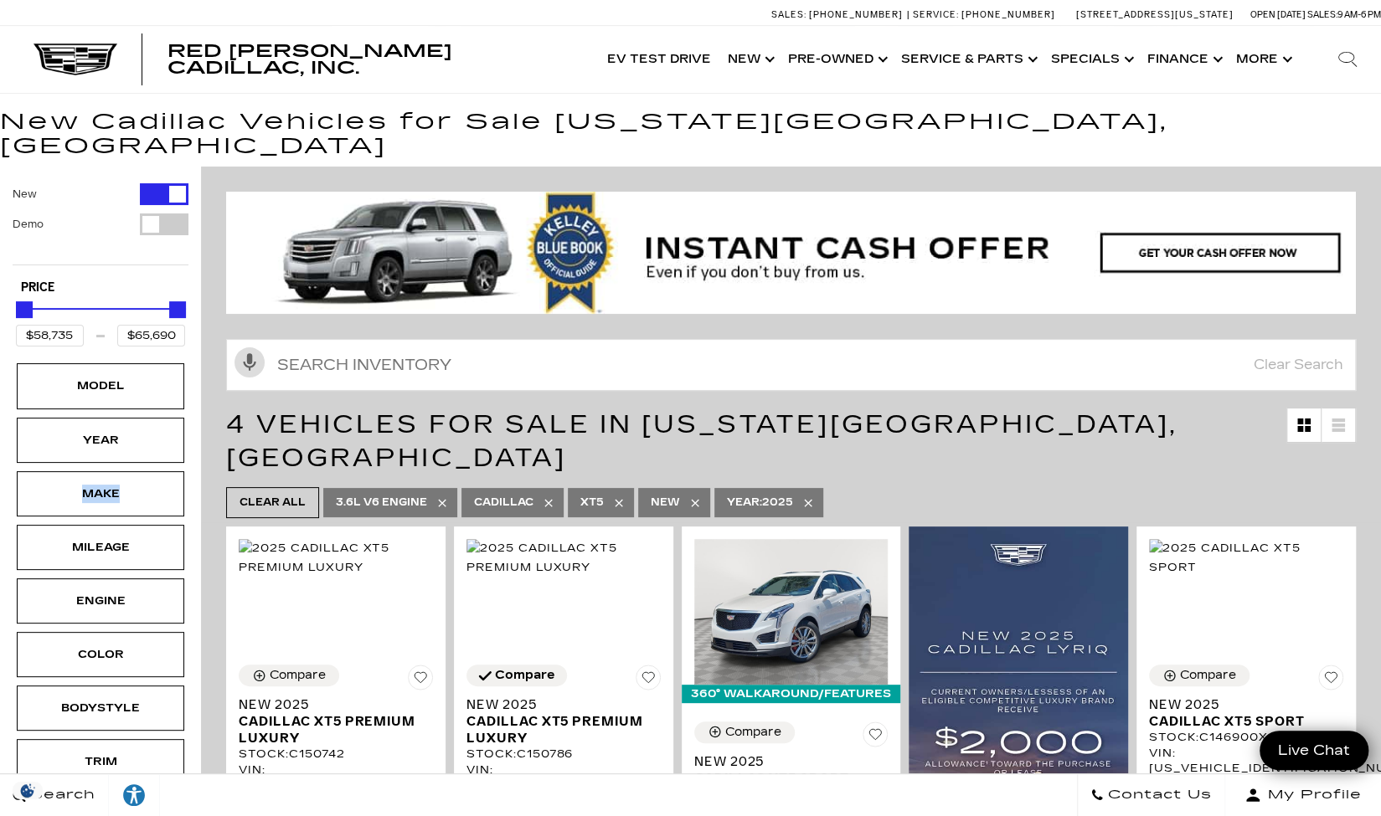
scroll to position [0, 0]
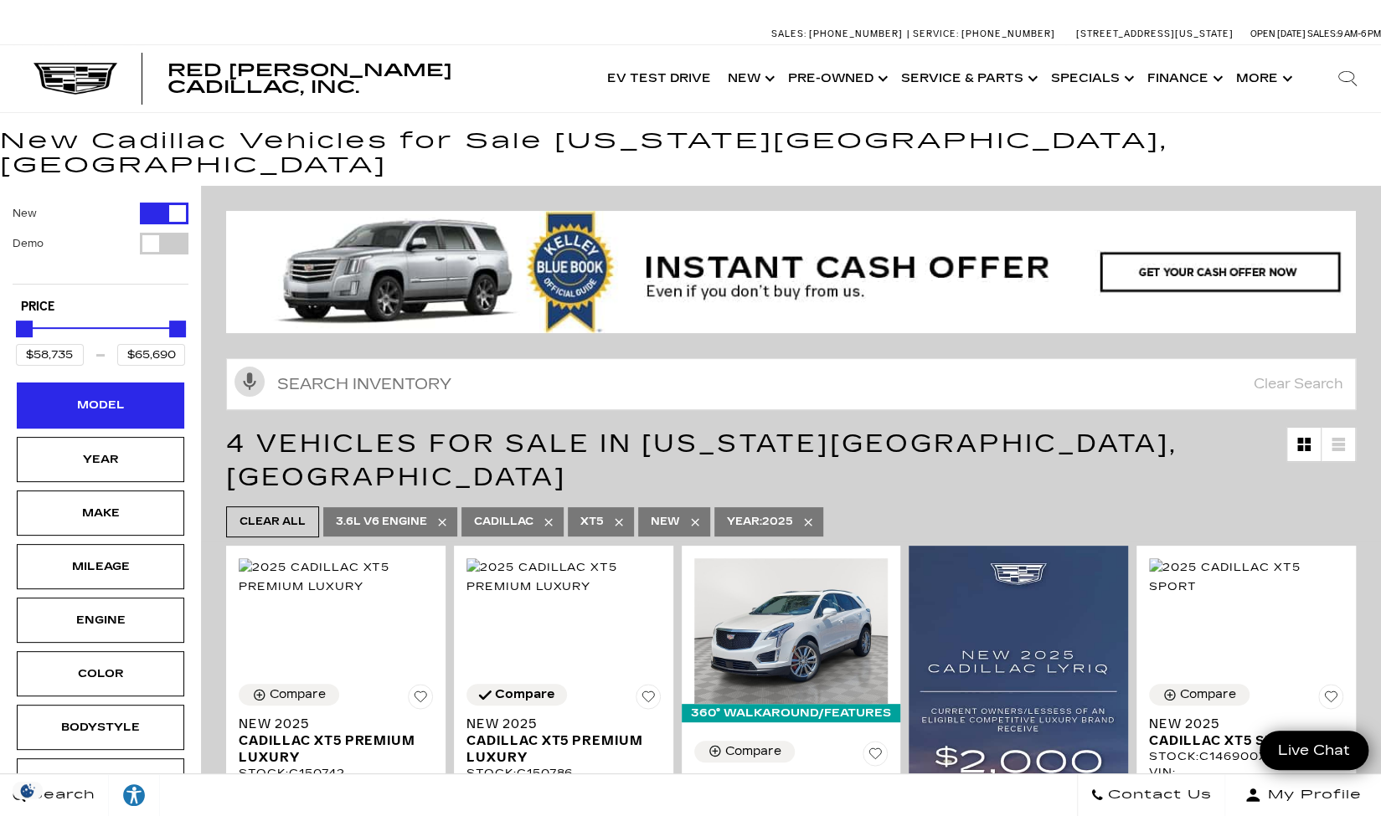
click at [95, 396] on div "Model" at bounding box center [101, 405] width 84 height 18
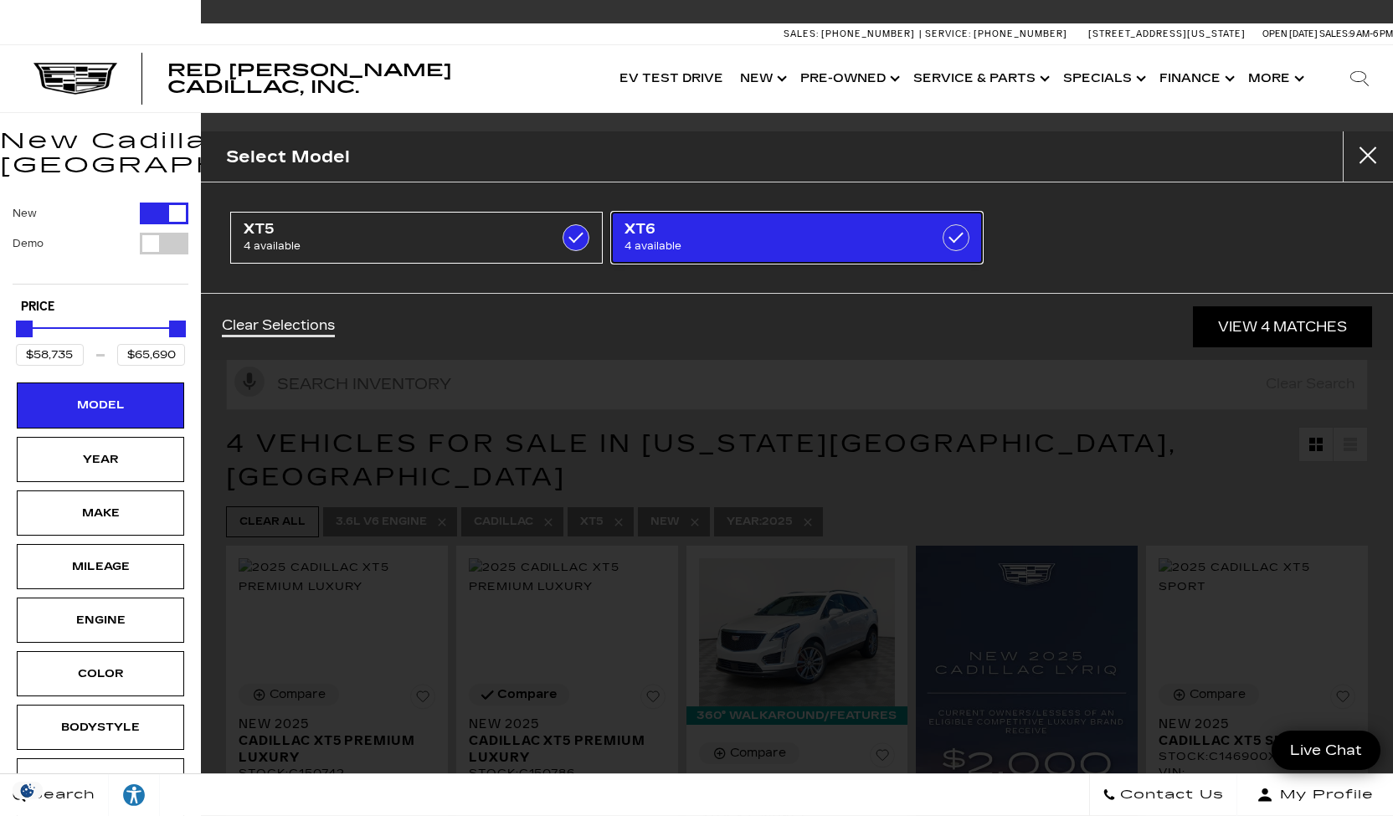
click at [963, 241] on label at bounding box center [956, 237] width 27 height 27
type input "$75,560"
checkbox input "true"
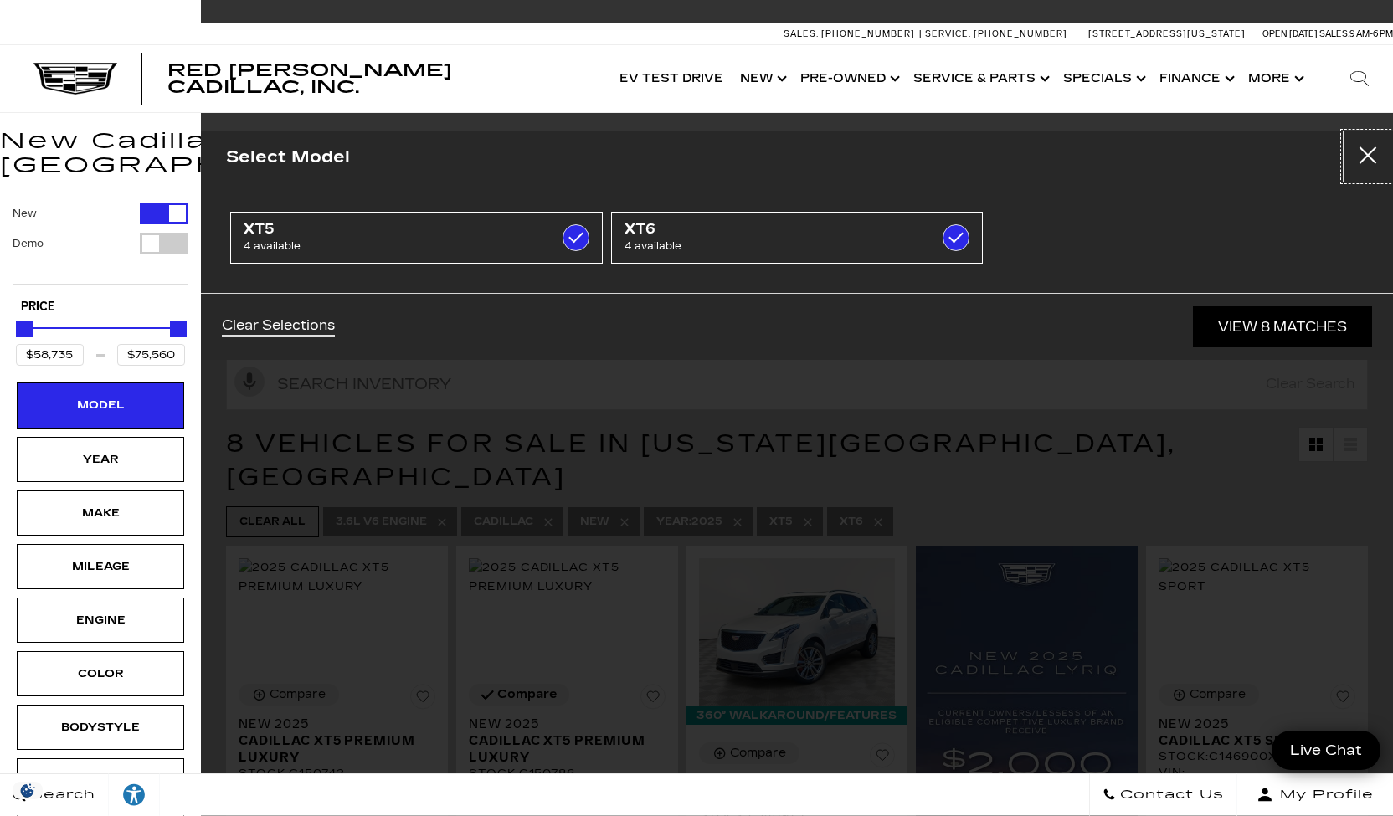
click at [1371, 155] on button "Close" at bounding box center [1368, 156] width 50 height 50
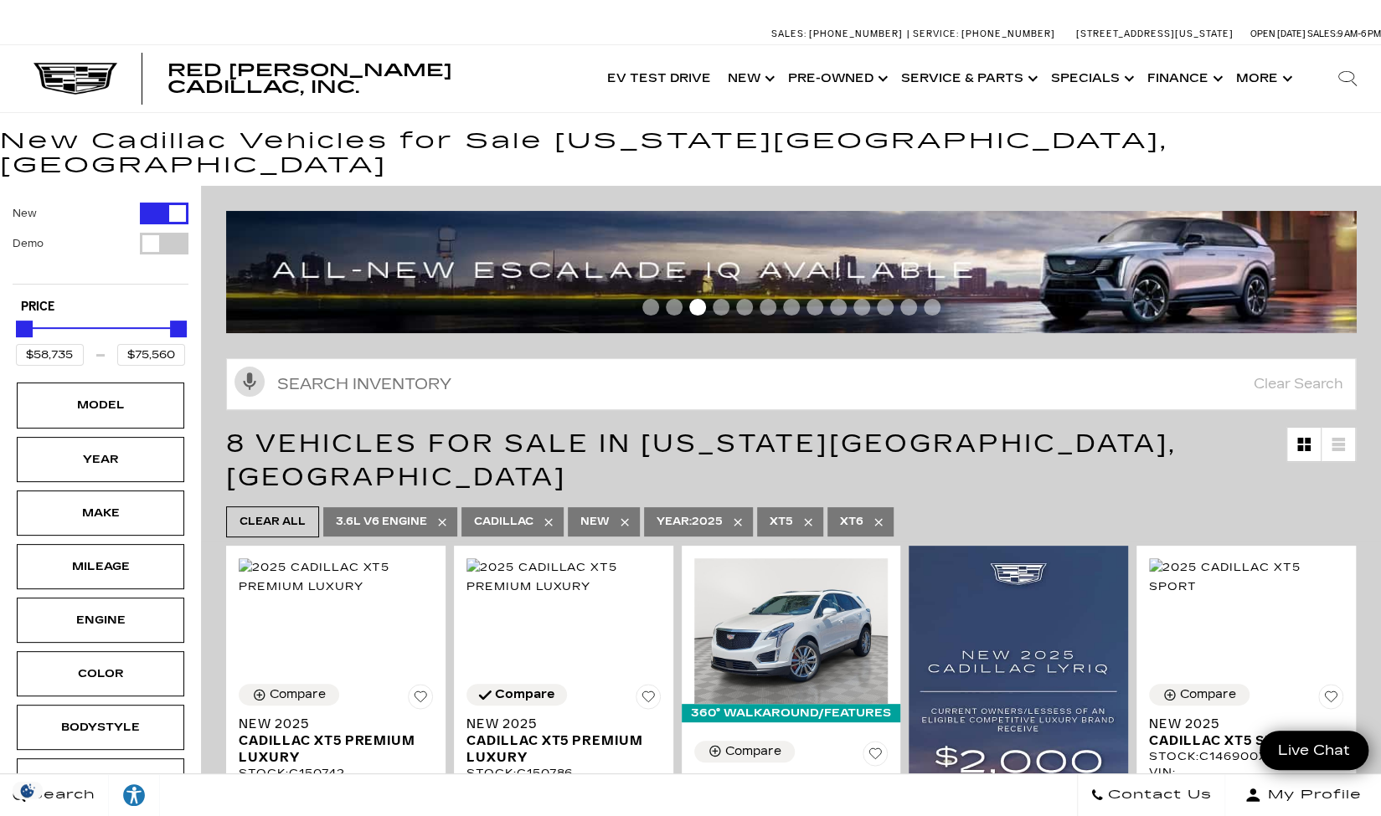
click at [810, 516] on icon at bounding box center [807, 522] width 13 height 13
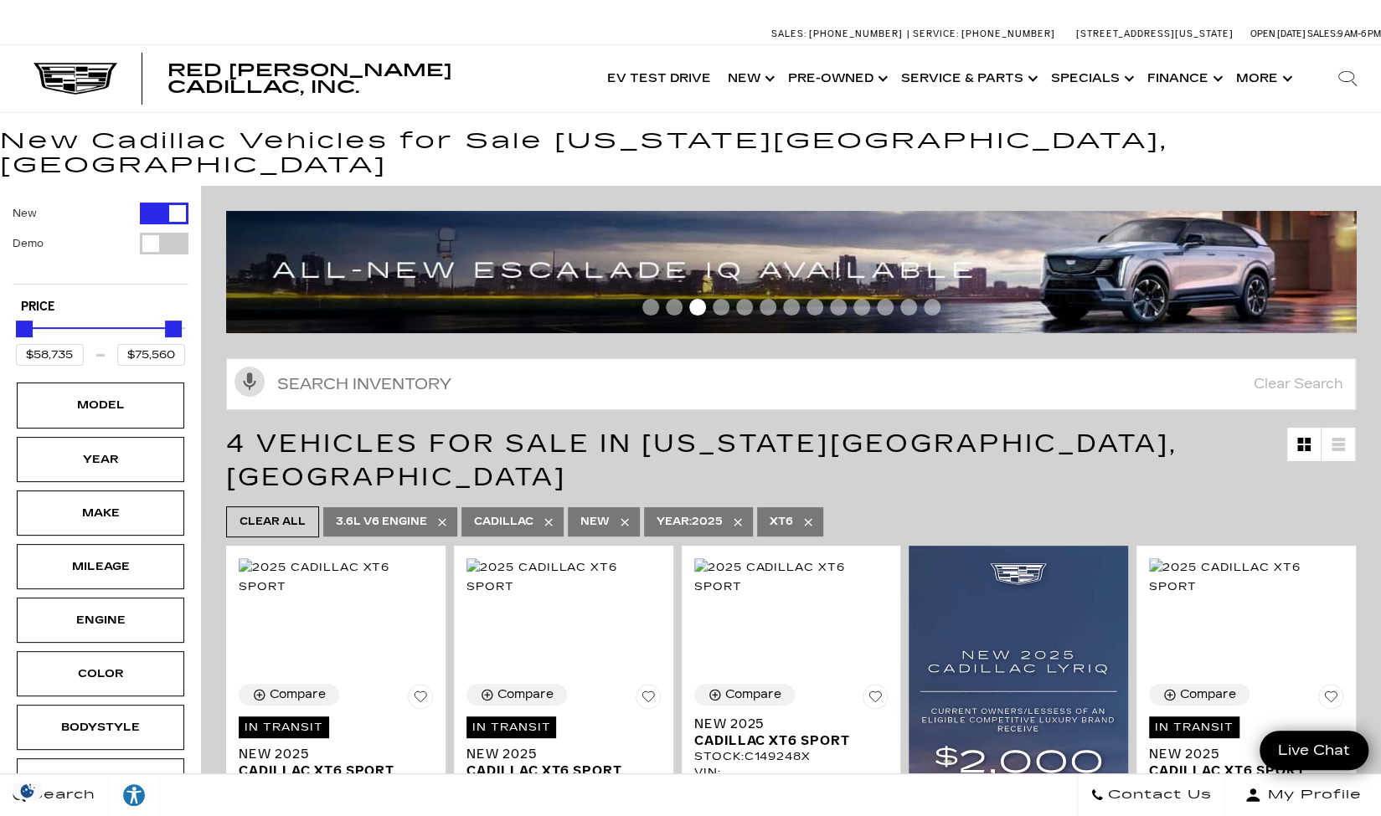
type input "$67,910"
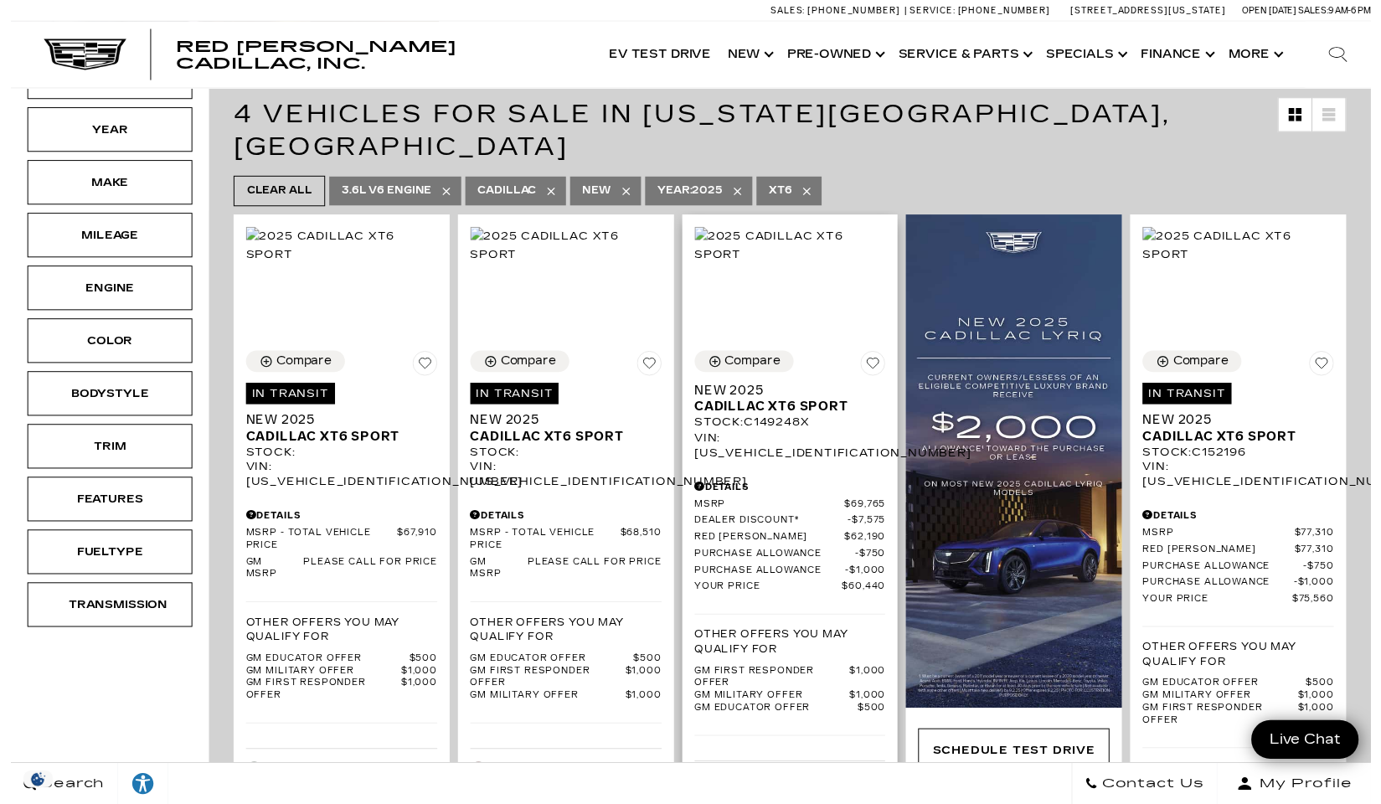
scroll to position [330, 0]
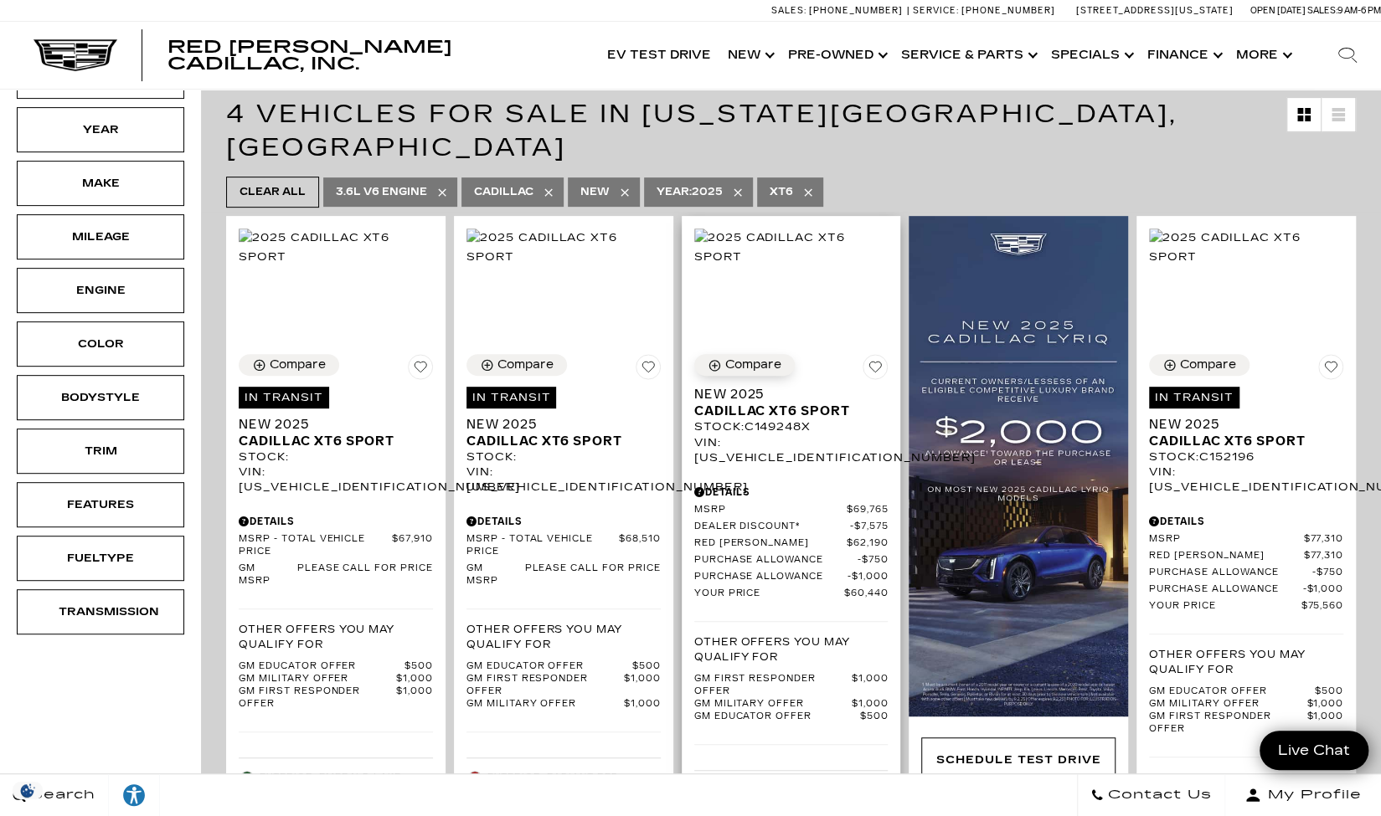
click at [746, 358] on div "Compare" at bounding box center [753, 365] width 56 height 15
